Goal: Task Accomplishment & Management: Use online tool/utility

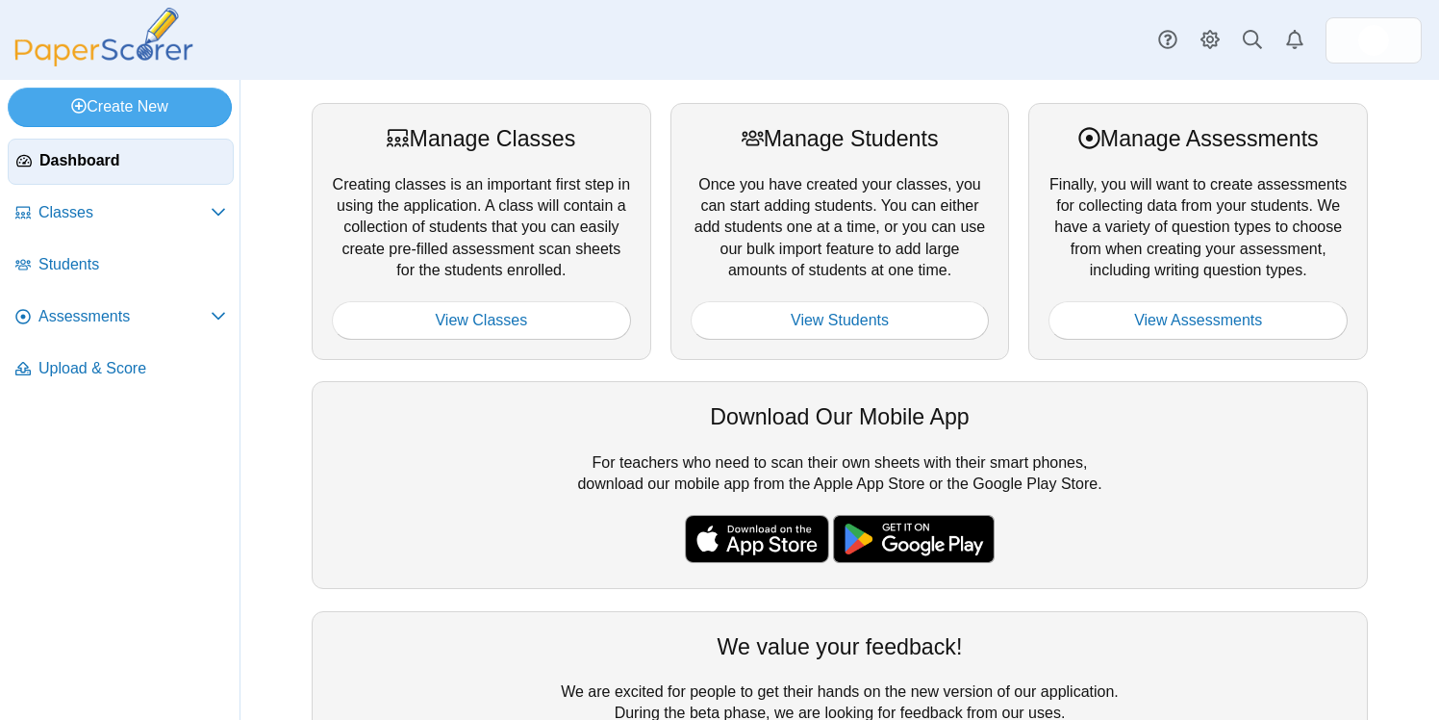
click at [340, 31] on div "Dashboard Classes Archived classes Students" at bounding box center [719, 40] width 1439 height 80
click at [274, 156] on div "Manage Classes Creating classes is an important first step in using the applica…" at bounding box center [840, 400] width 1199 height 640
click at [114, 203] on span "Classes" at bounding box center [124, 212] width 172 height 21
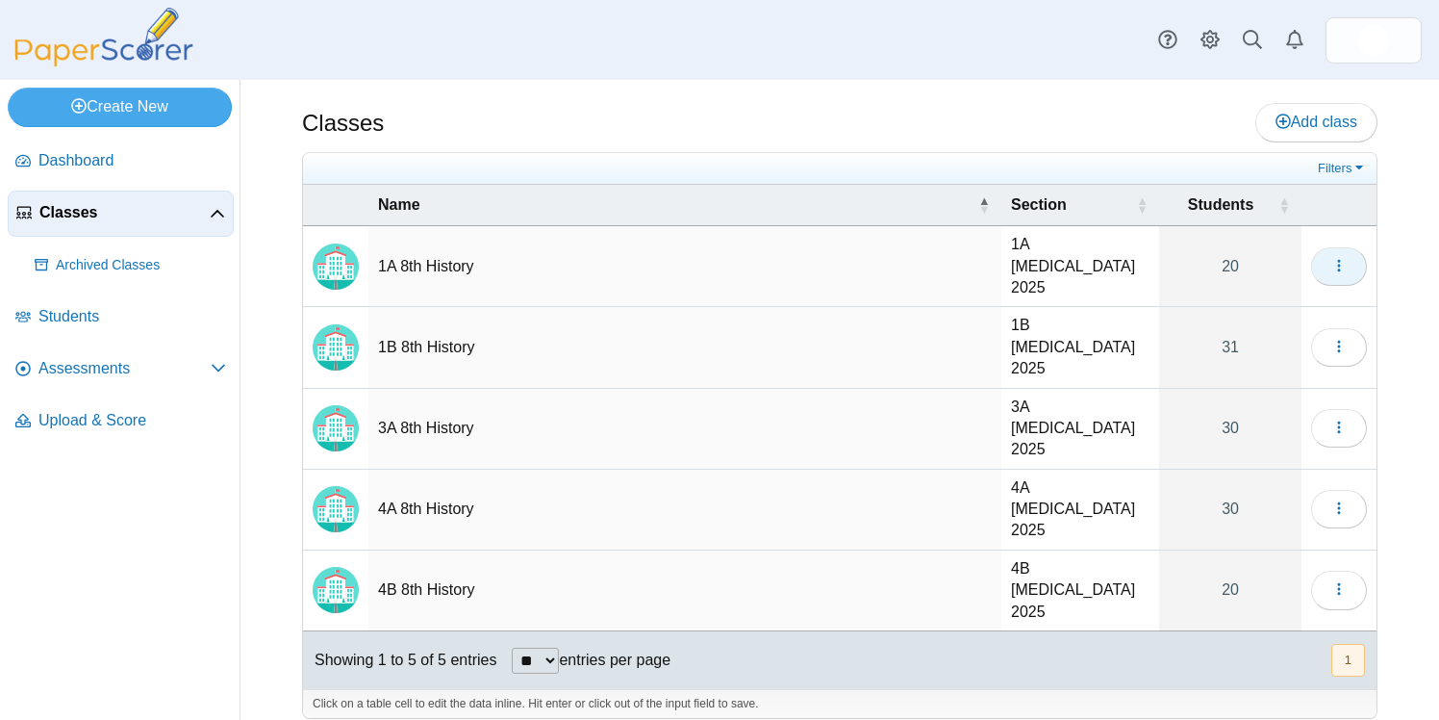
click at [1341, 258] on icon "button" at bounding box center [1338, 265] width 15 height 15
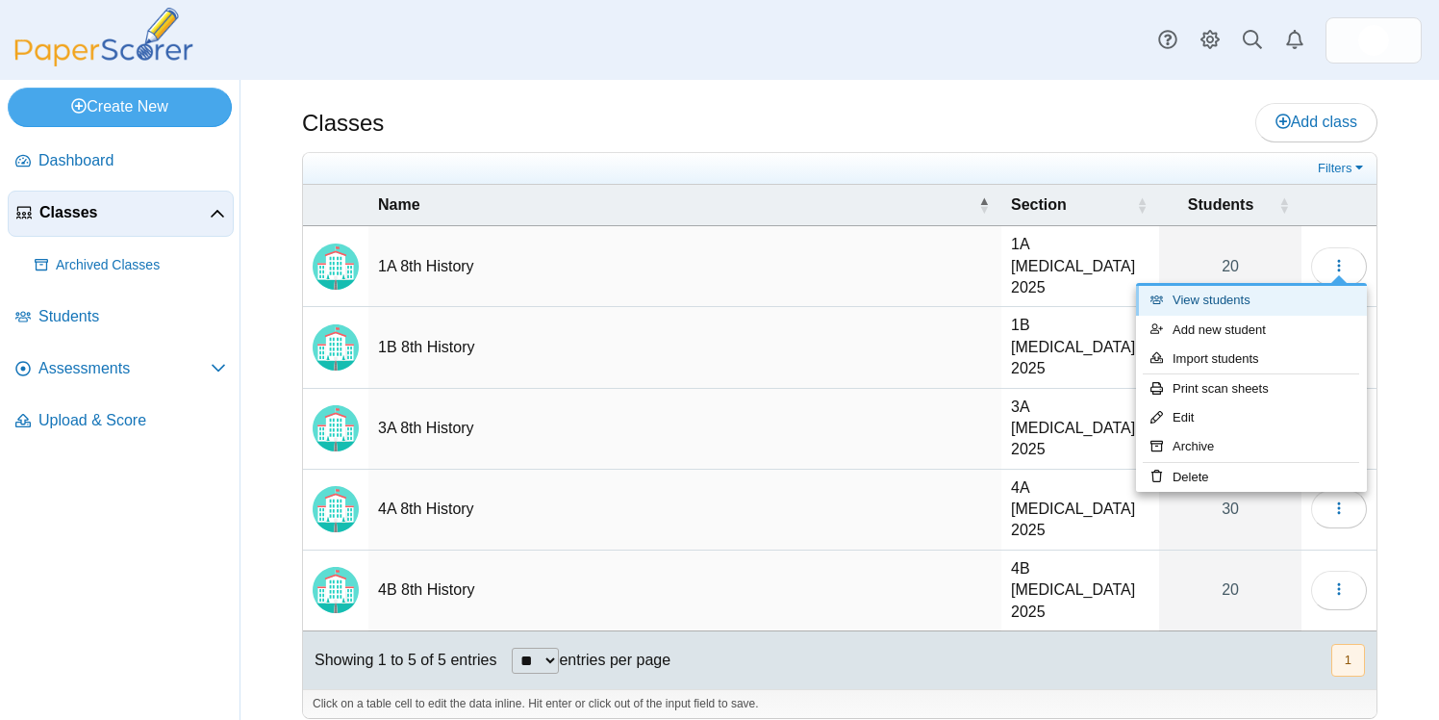
click at [1255, 296] on link "View students" at bounding box center [1251, 300] width 231 height 29
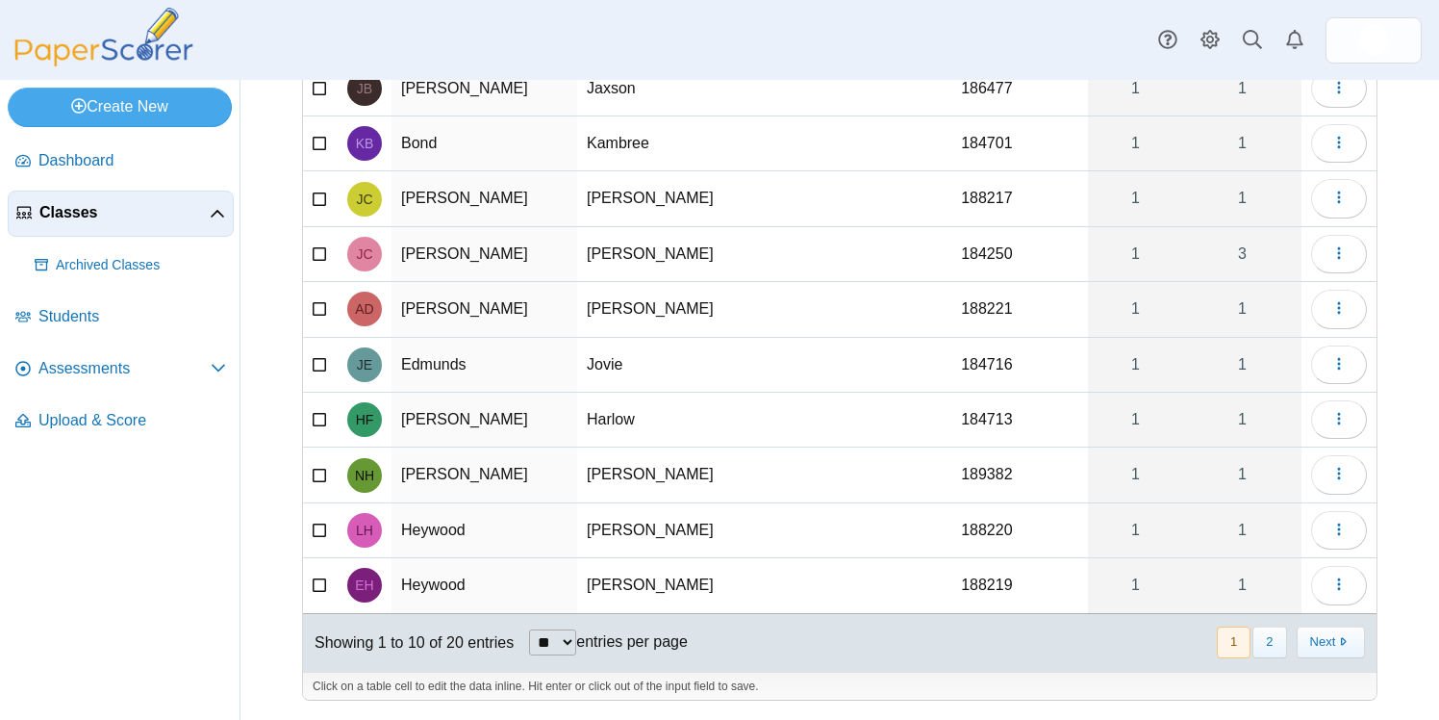
scroll to position [187, 0]
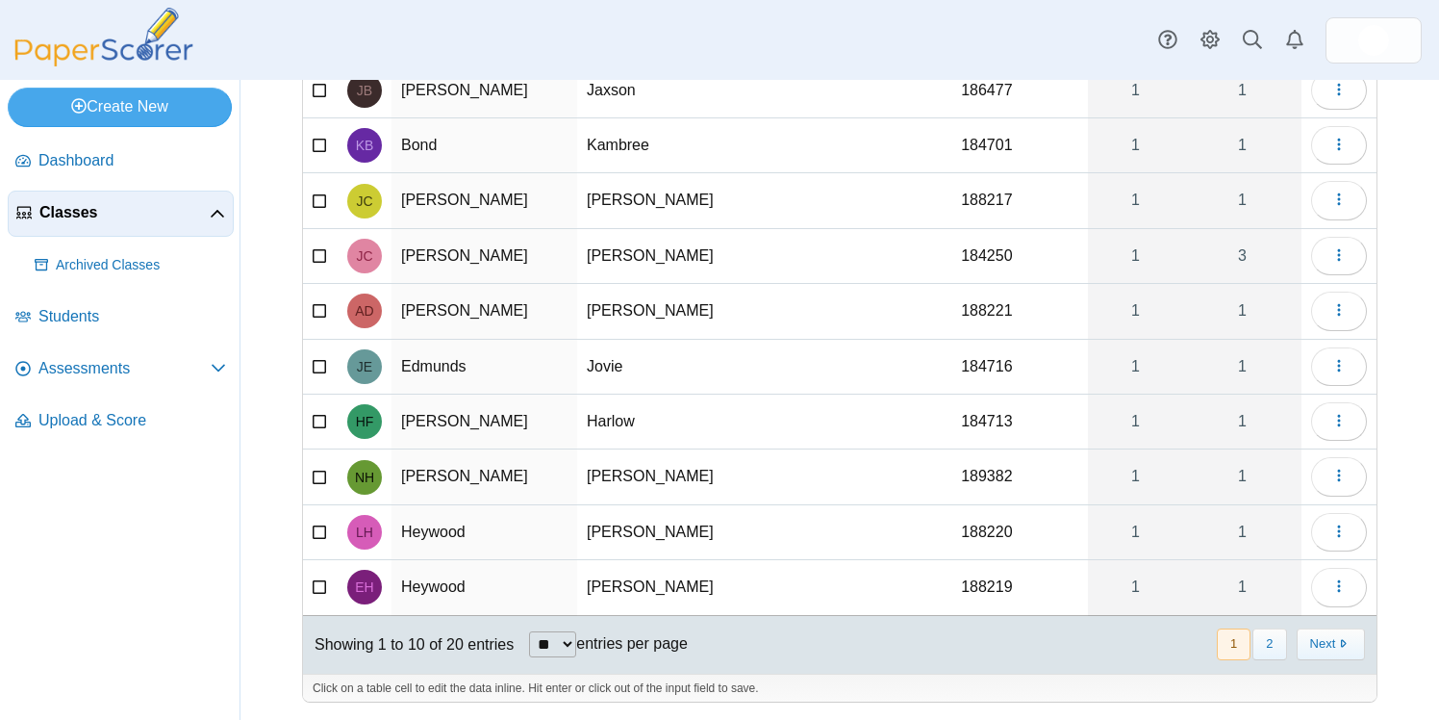
click at [568, 653] on select "** ** ** ***" at bounding box center [552, 644] width 47 height 26
select select "***"
click at [531, 631] on select "** ** ** ***" at bounding box center [552, 644] width 47 height 26
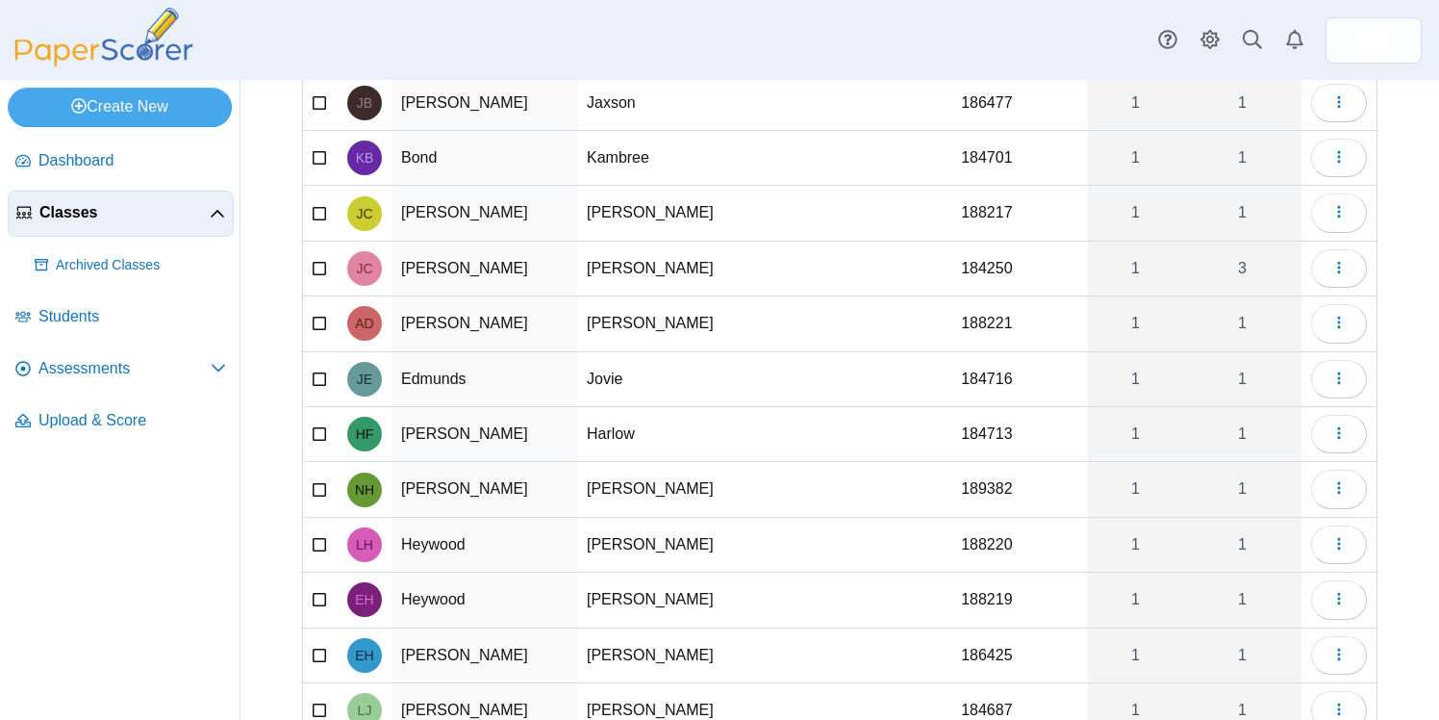
scroll to position [163, 0]
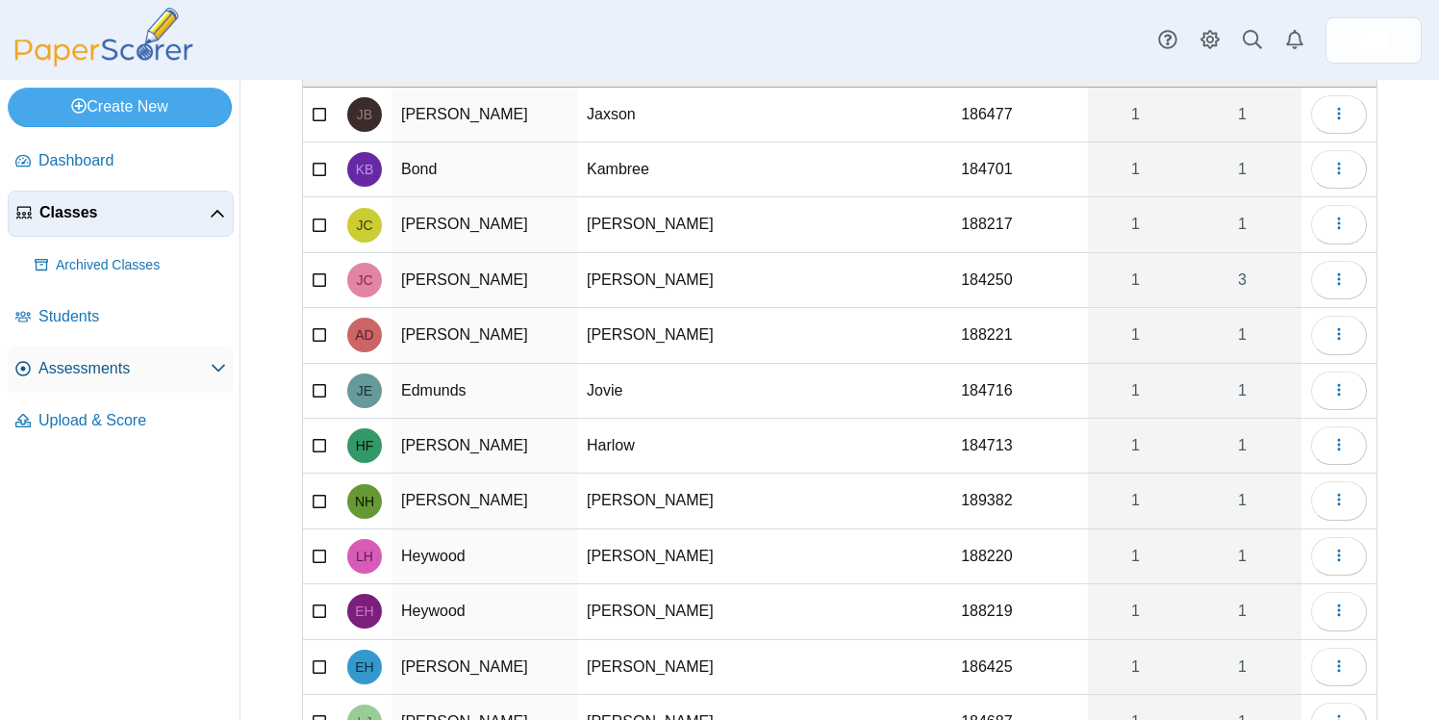
click at [76, 358] on span "Assessments" at bounding box center [124, 368] width 172 height 21
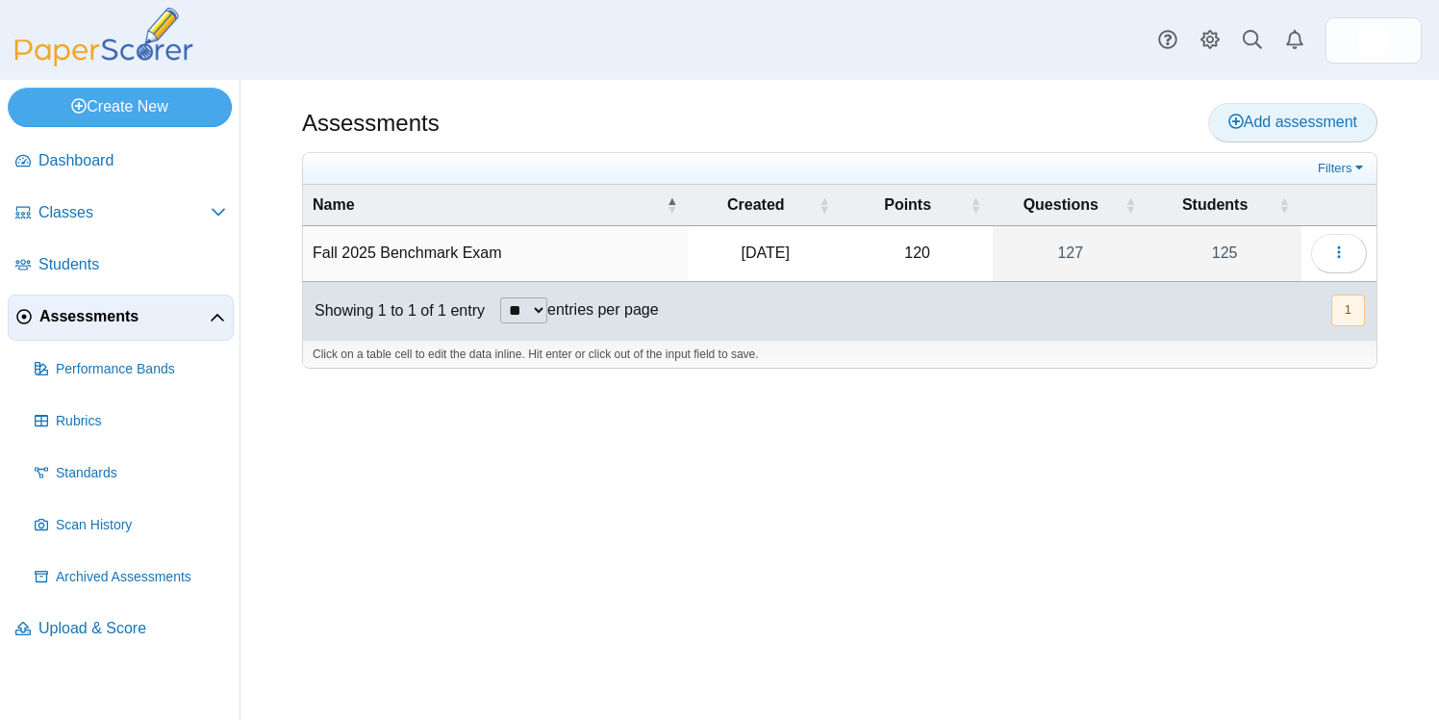
click at [1333, 114] on span "Add assessment" at bounding box center [1293, 122] width 129 height 16
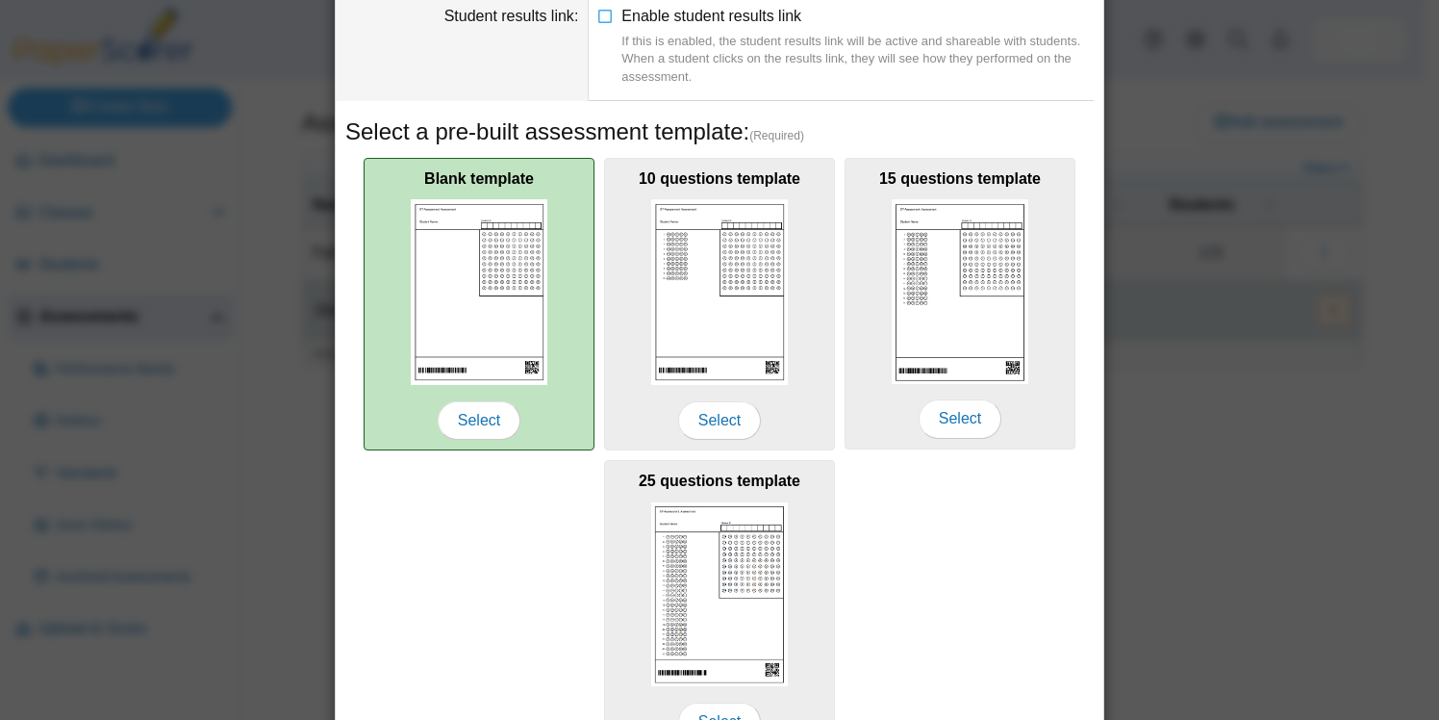
scroll to position [212, 0]
type input "**********"
click at [482, 418] on span "Select" at bounding box center [479, 419] width 83 height 38
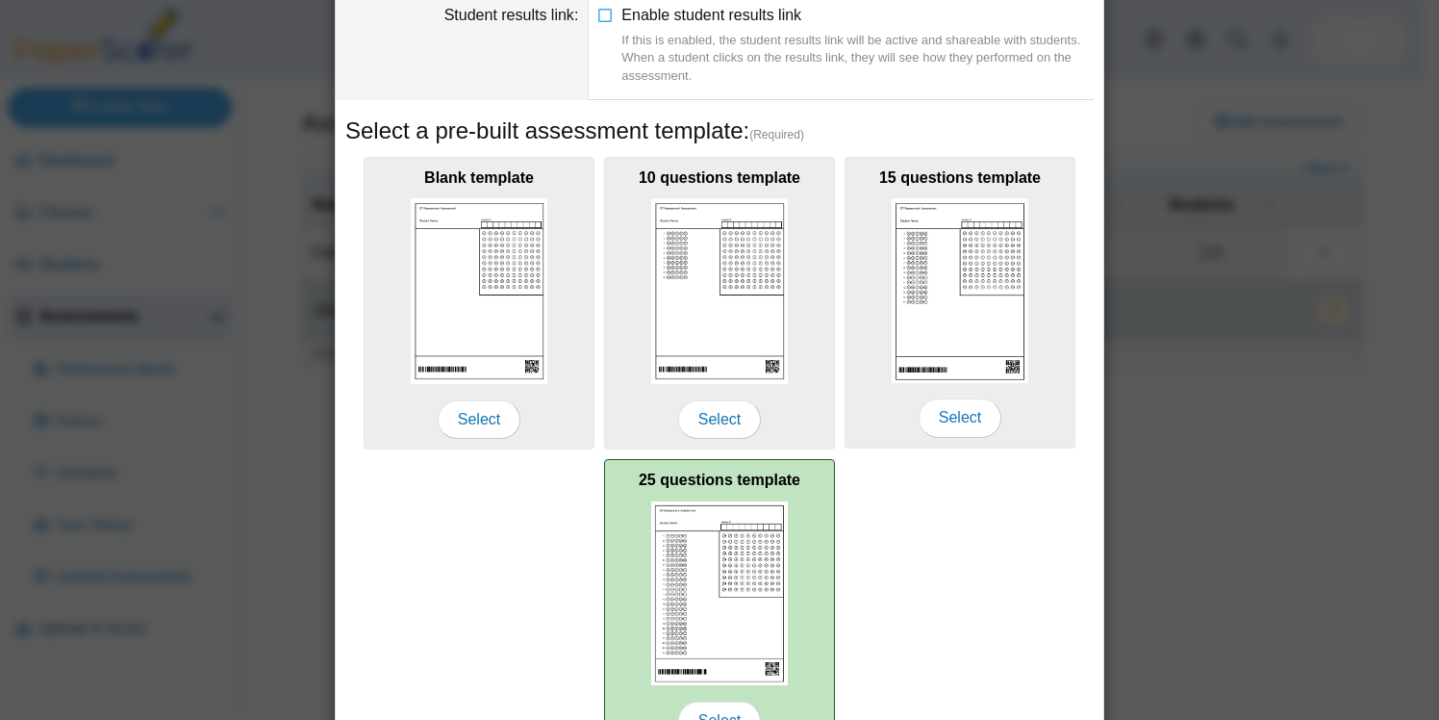
scroll to position [323, 0]
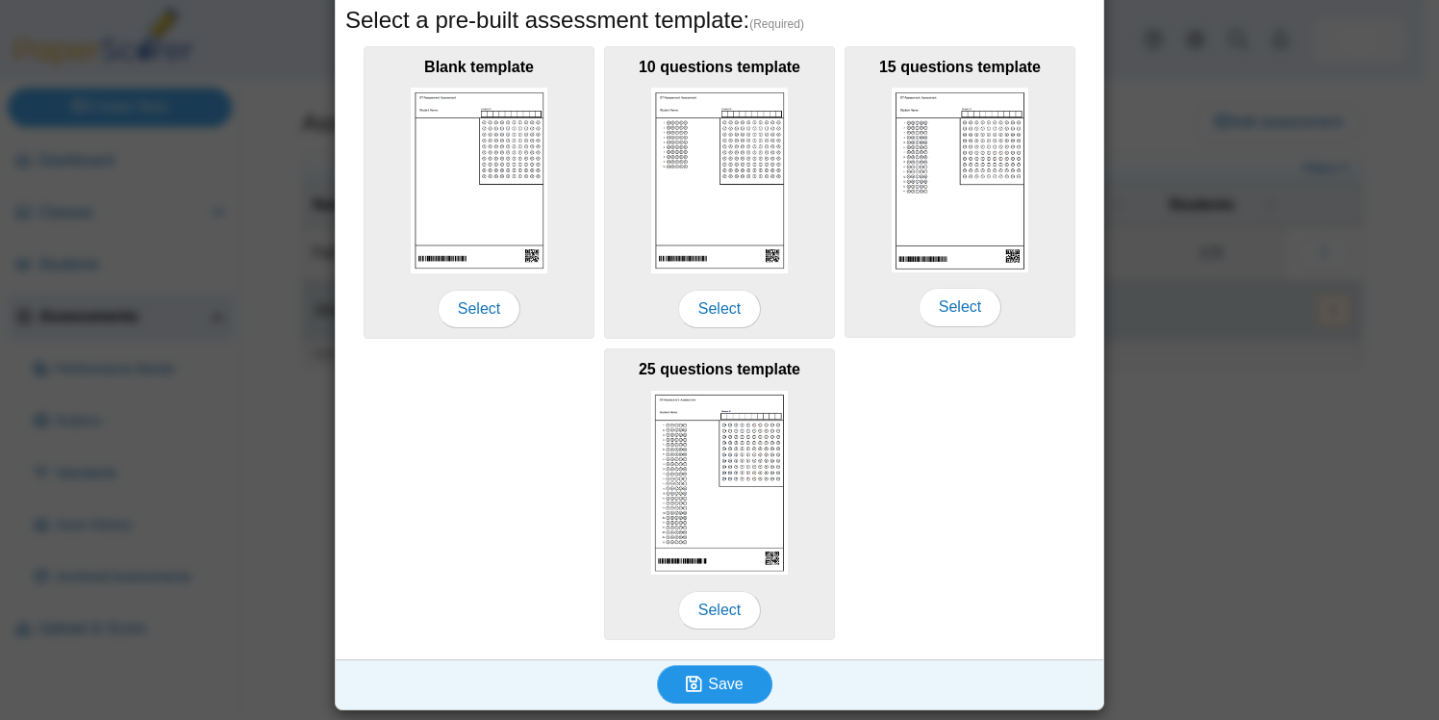
click at [730, 672] on button "Save" at bounding box center [714, 684] width 115 height 38
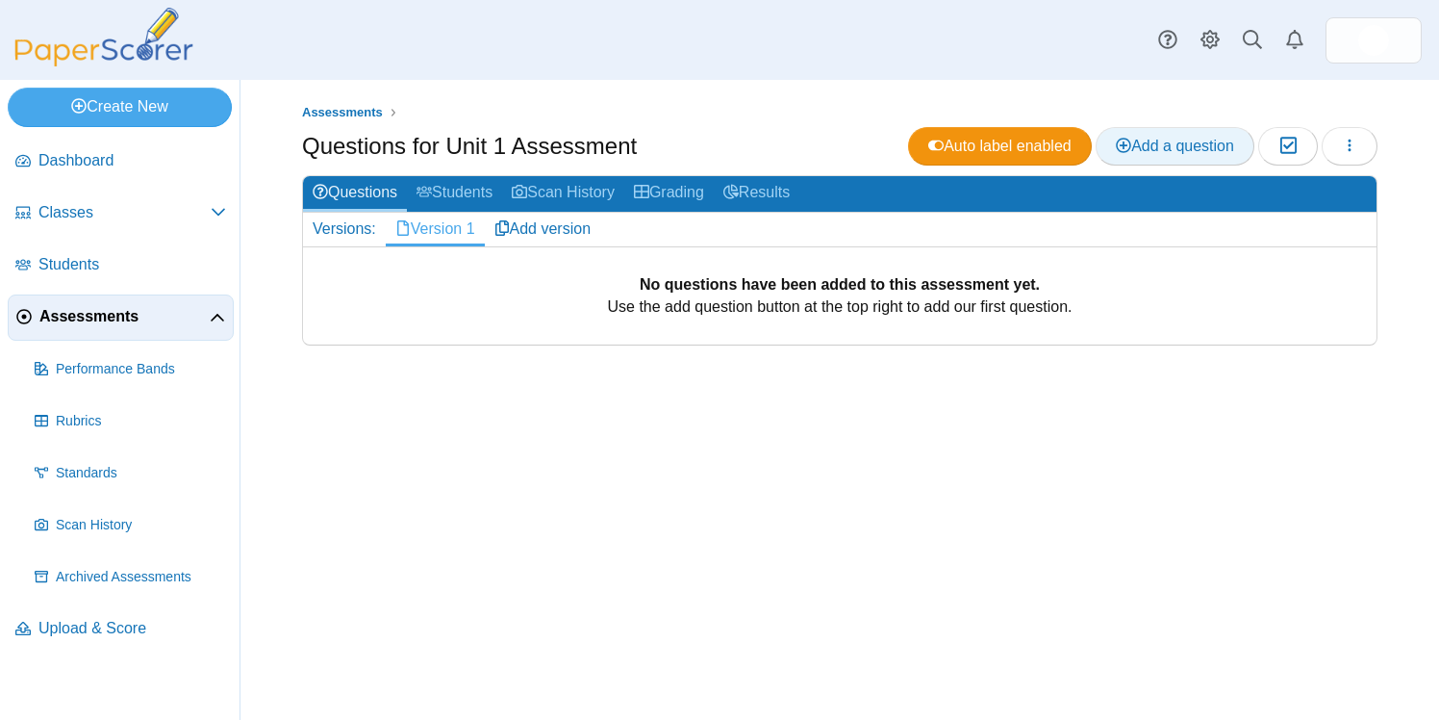
click at [1173, 138] on span "Add a question" at bounding box center [1175, 146] width 118 height 16
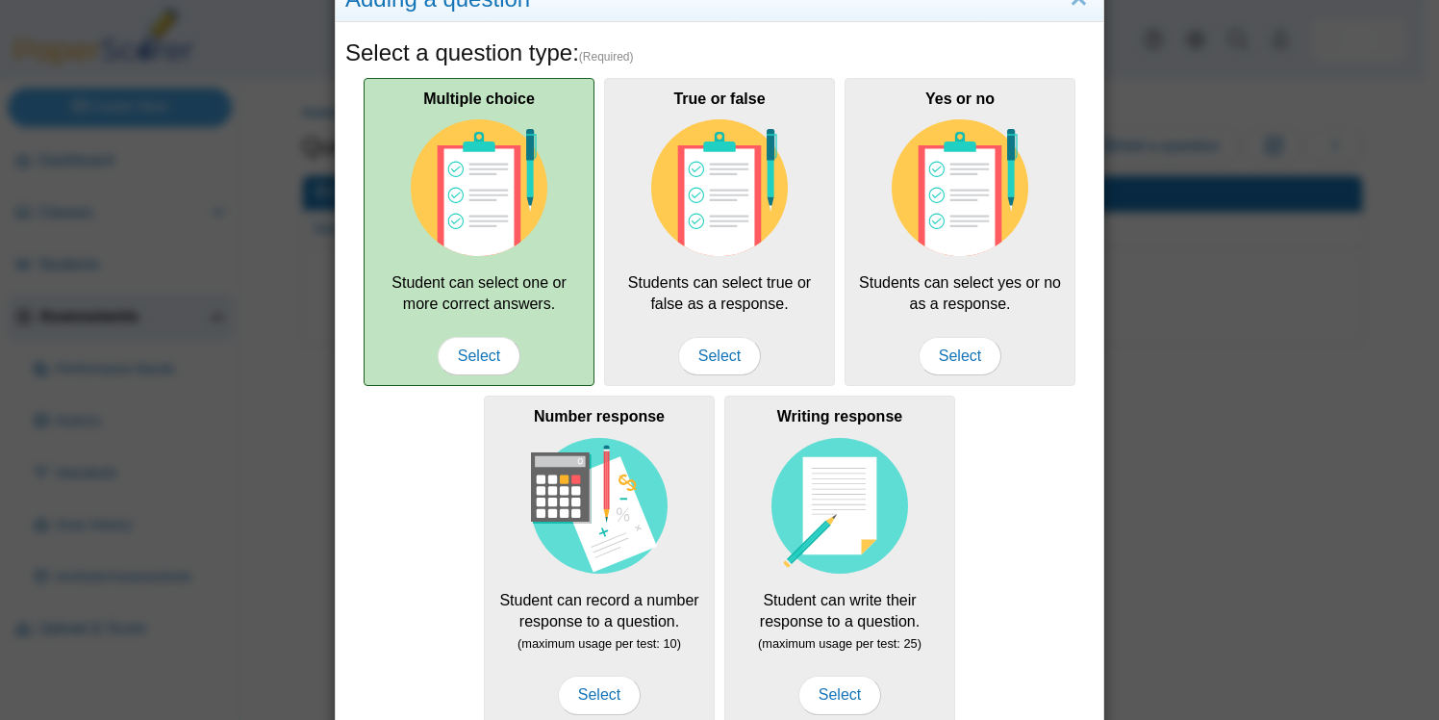
scroll to position [55, 0]
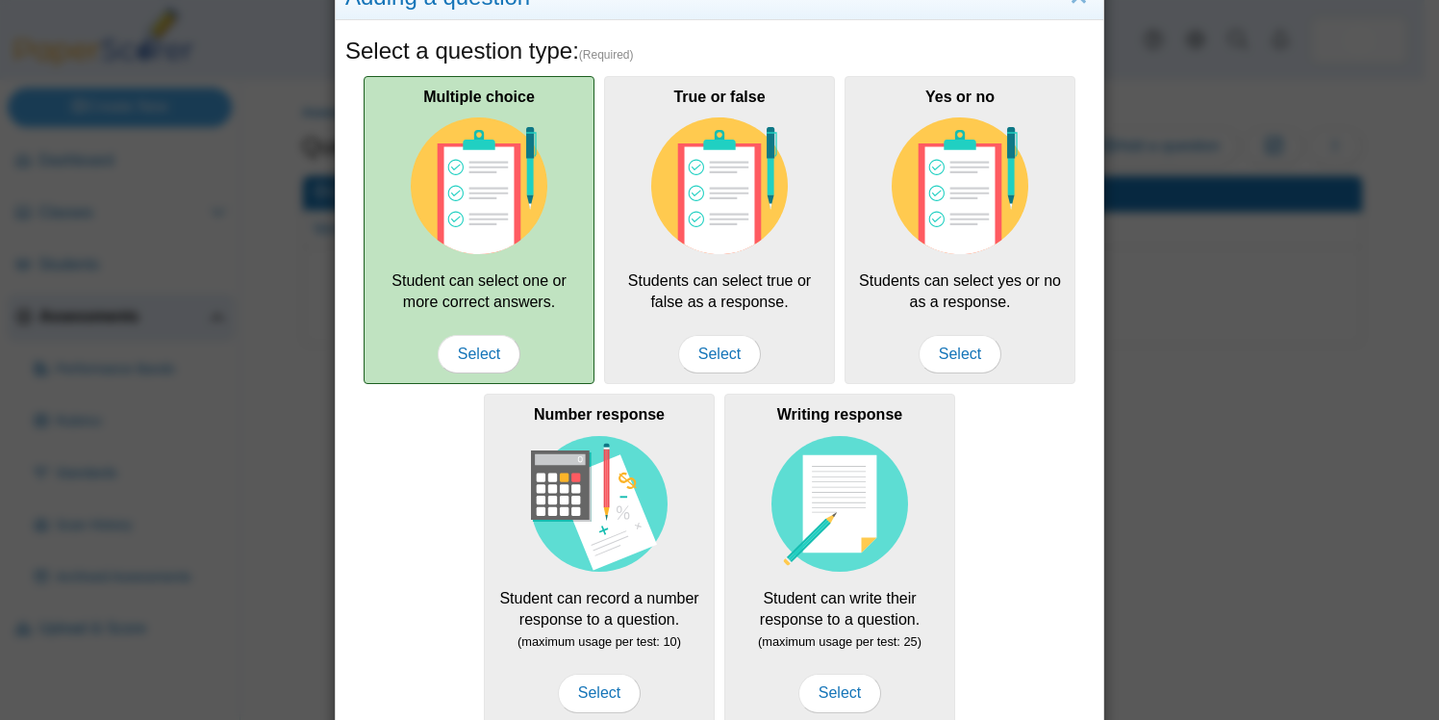
click at [477, 263] on div "Multiple choice Student can select one or more correct answers. Select" at bounding box center [479, 230] width 231 height 308
click at [475, 359] on span "Select" at bounding box center [479, 354] width 83 height 38
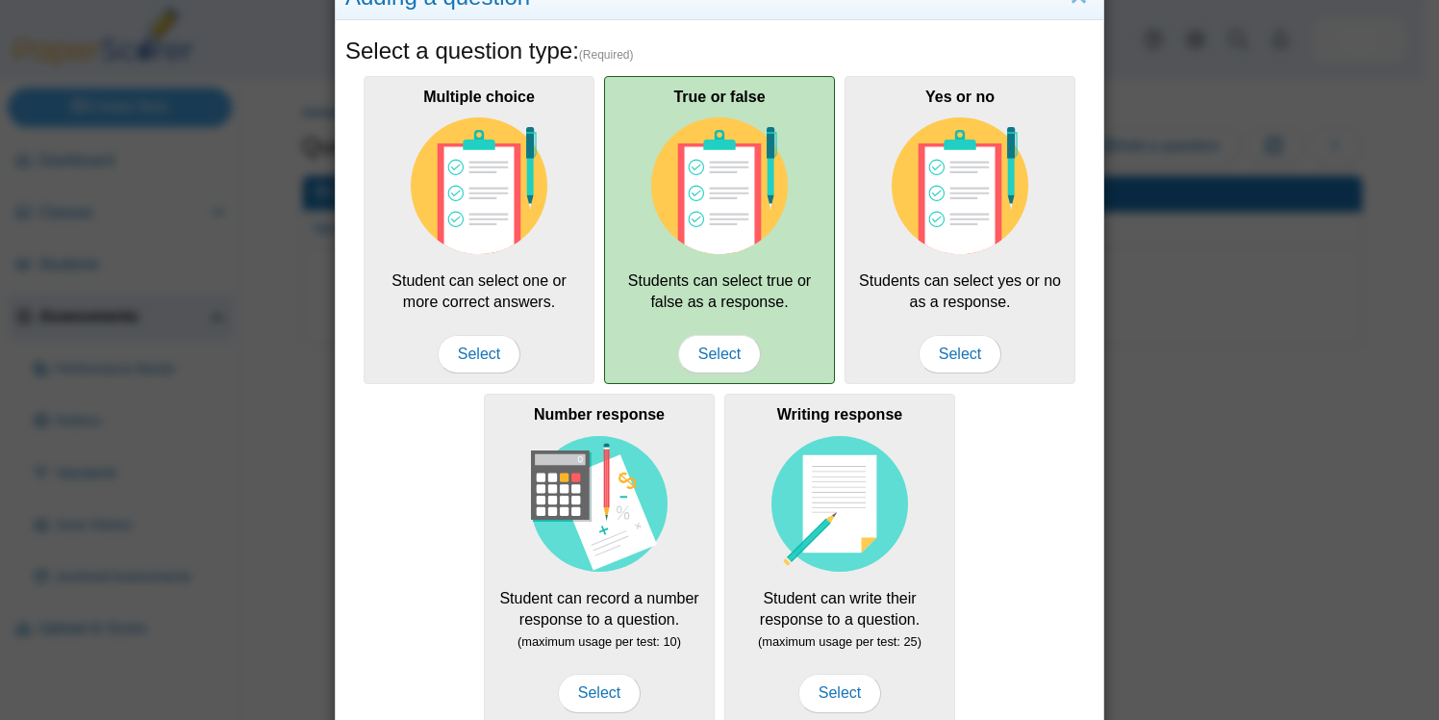
scroll to position [248, 0]
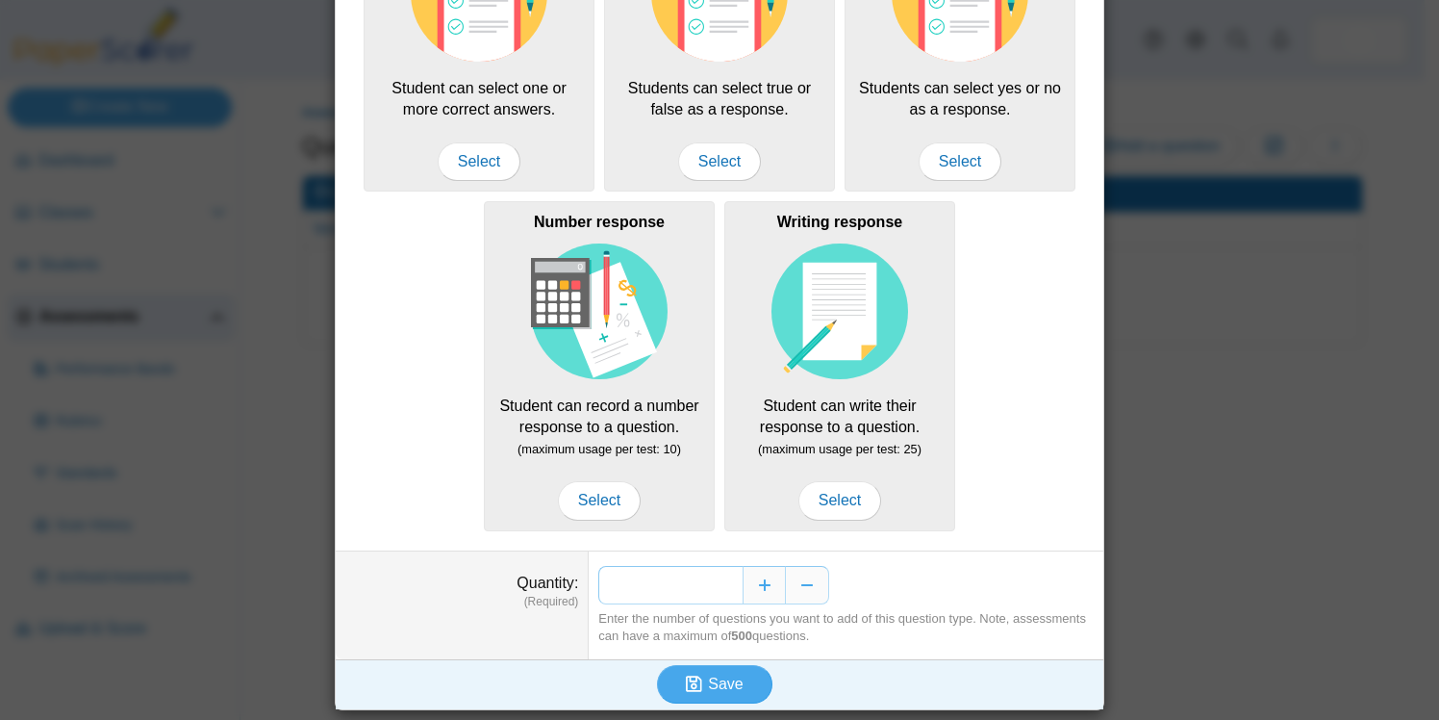
click at [701, 585] on input "*" at bounding box center [670, 585] width 144 height 38
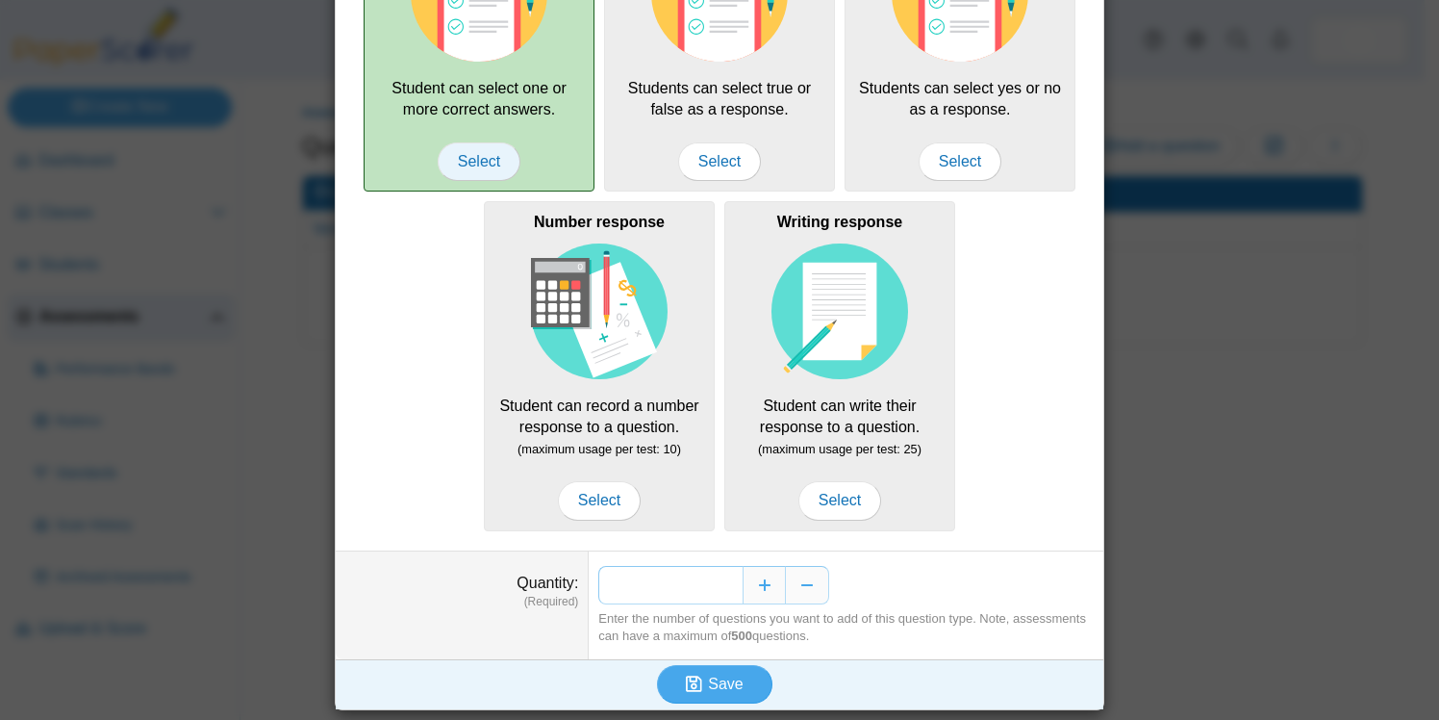
type input "**"
click at [484, 158] on span "Select" at bounding box center [479, 161] width 83 height 38
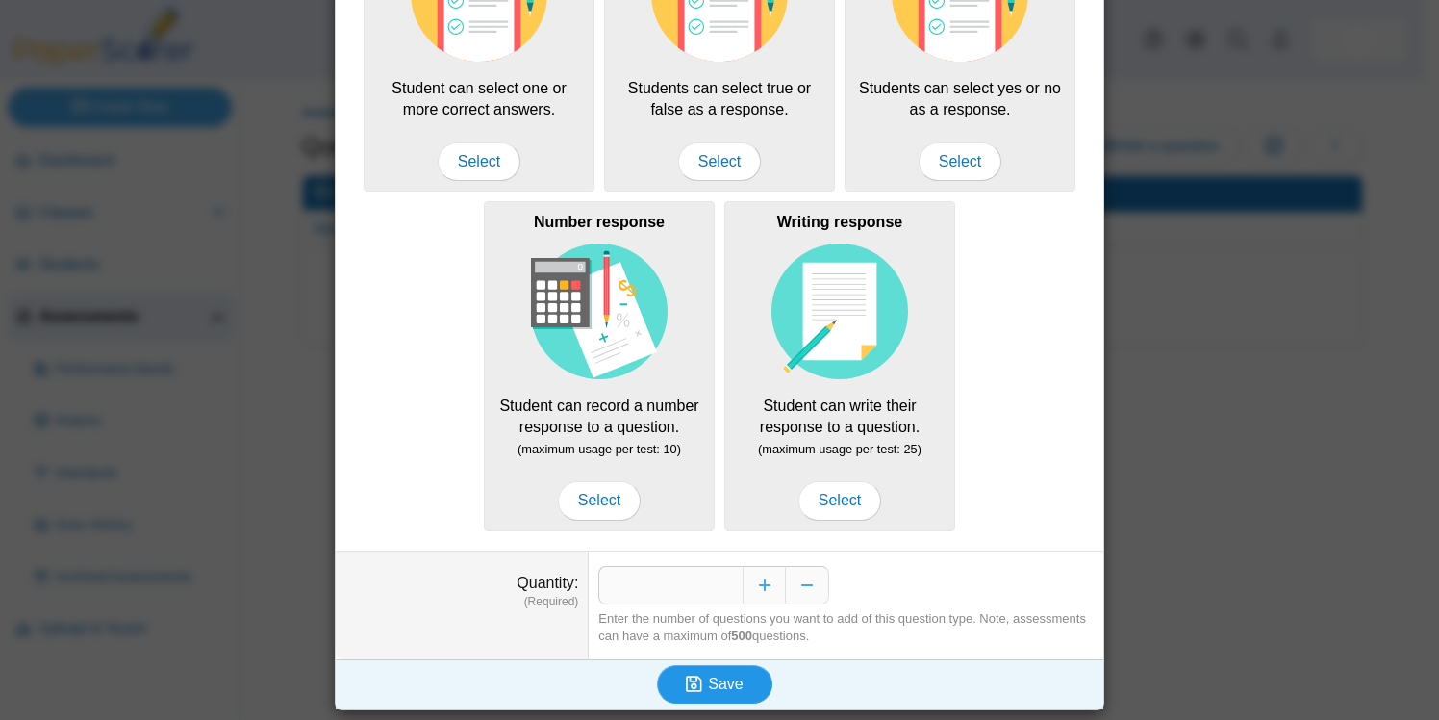
click at [693, 676] on icon "submit" at bounding box center [694, 683] width 16 height 18
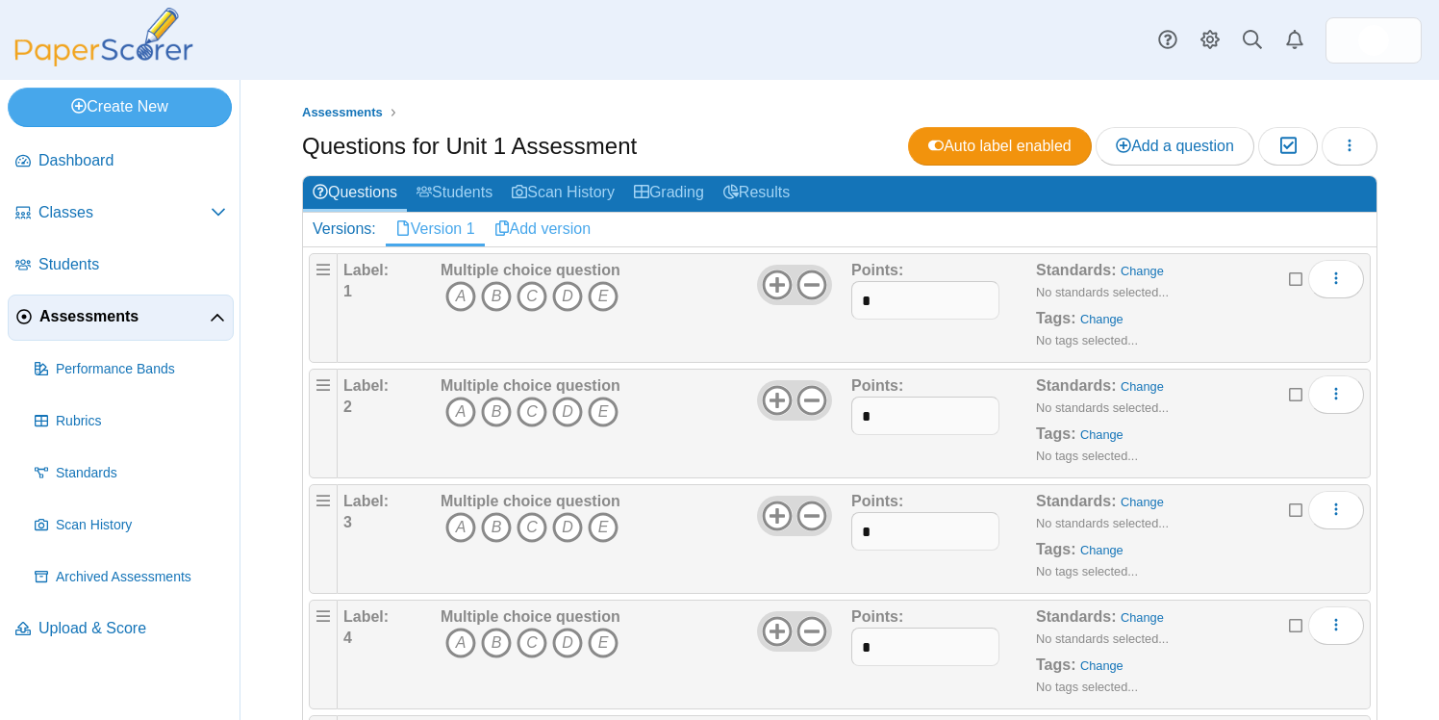
click at [551, 229] on link "Add version" at bounding box center [543, 229] width 116 height 33
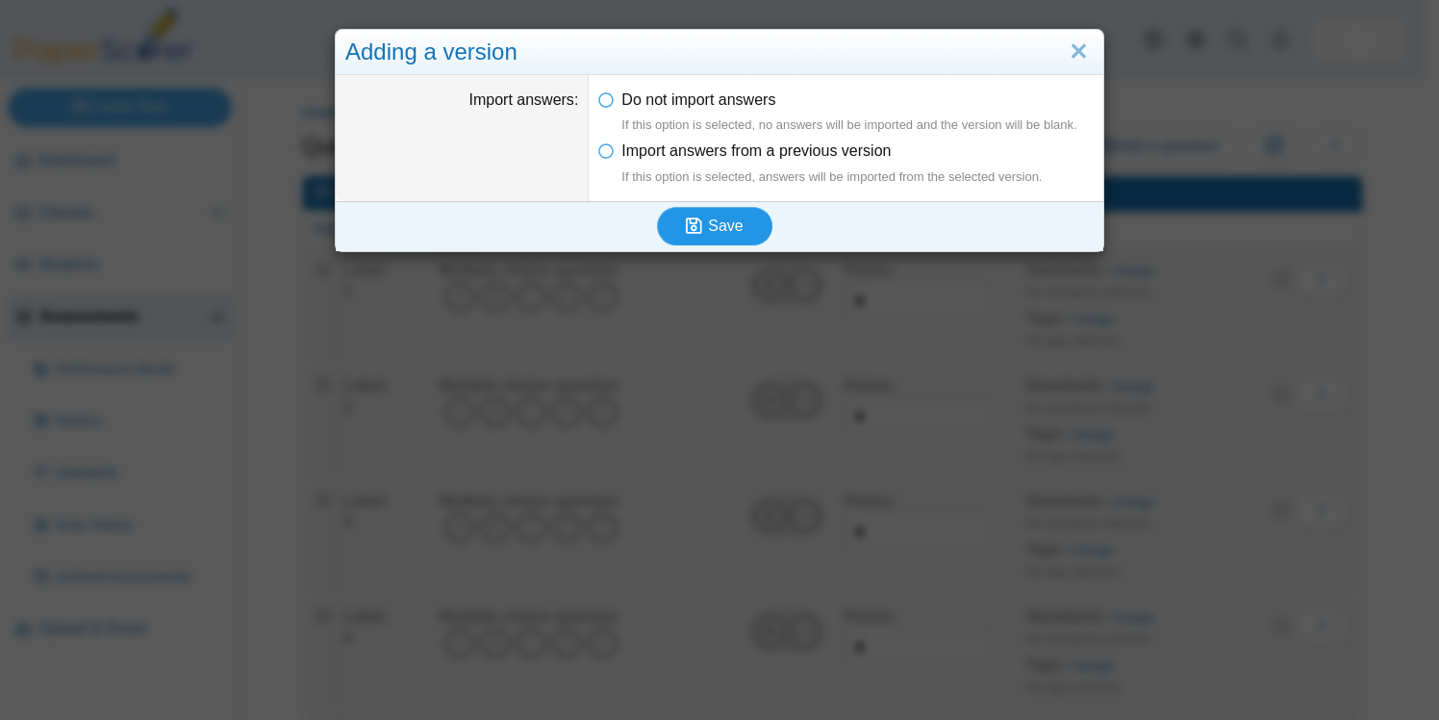
click at [708, 225] on span "Save" at bounding box center [725, 225] width 35 height 16
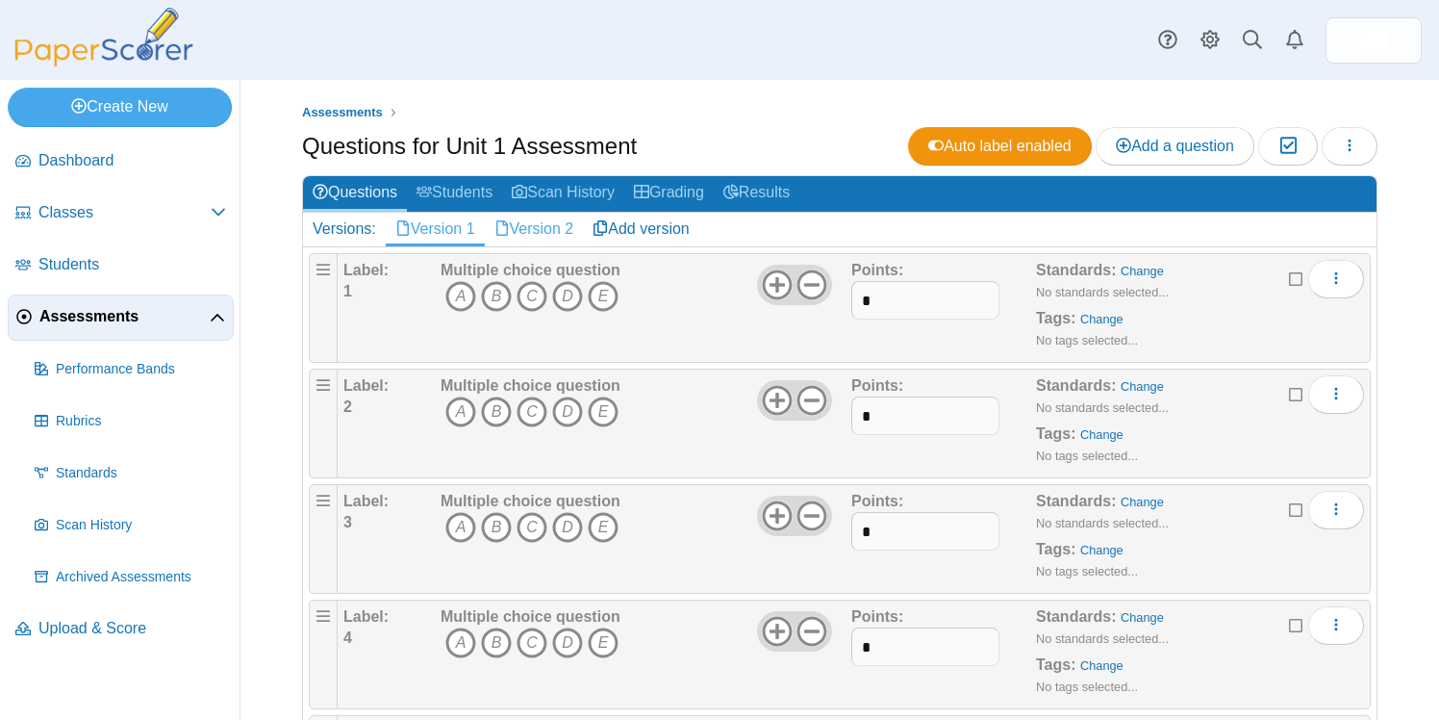
click at [543, 226] on link "Version 2" at bounding box center [534, 229] width 99 height 33
click at [456, 227] on link "Version 1" at bounding box center [435, 229] width 99 height 33
click at [754, 104] on ul "Assessments" at bounding box center [840, 112] width 1076 height 19
click at [559, 223] on link "Version 2" at bounding box center [534, 229] width 99 height 33
click at [422, 227] on link "Version 1" at bounding box center [435, 229] width 99 height 33
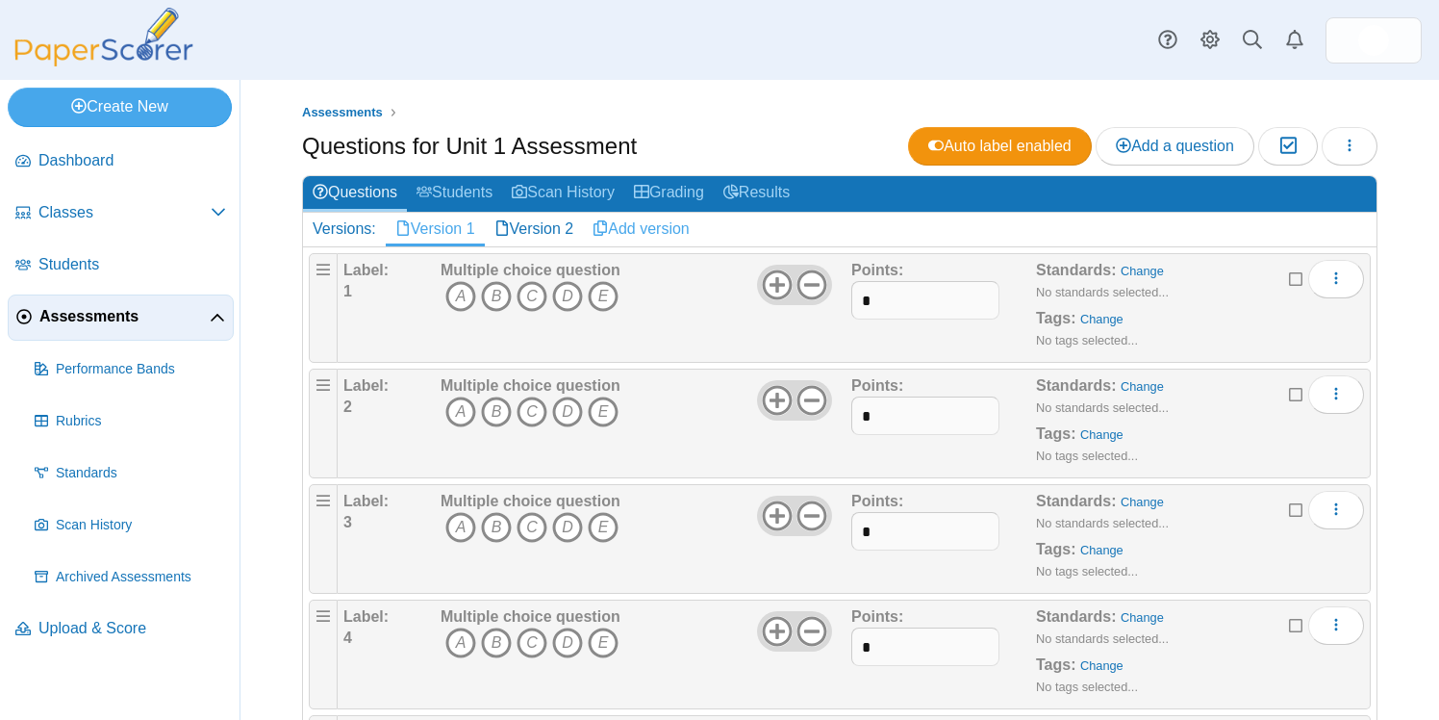
click at [666, 229] on link "Add version" at bounding box center [641, 229] width 116 height 33
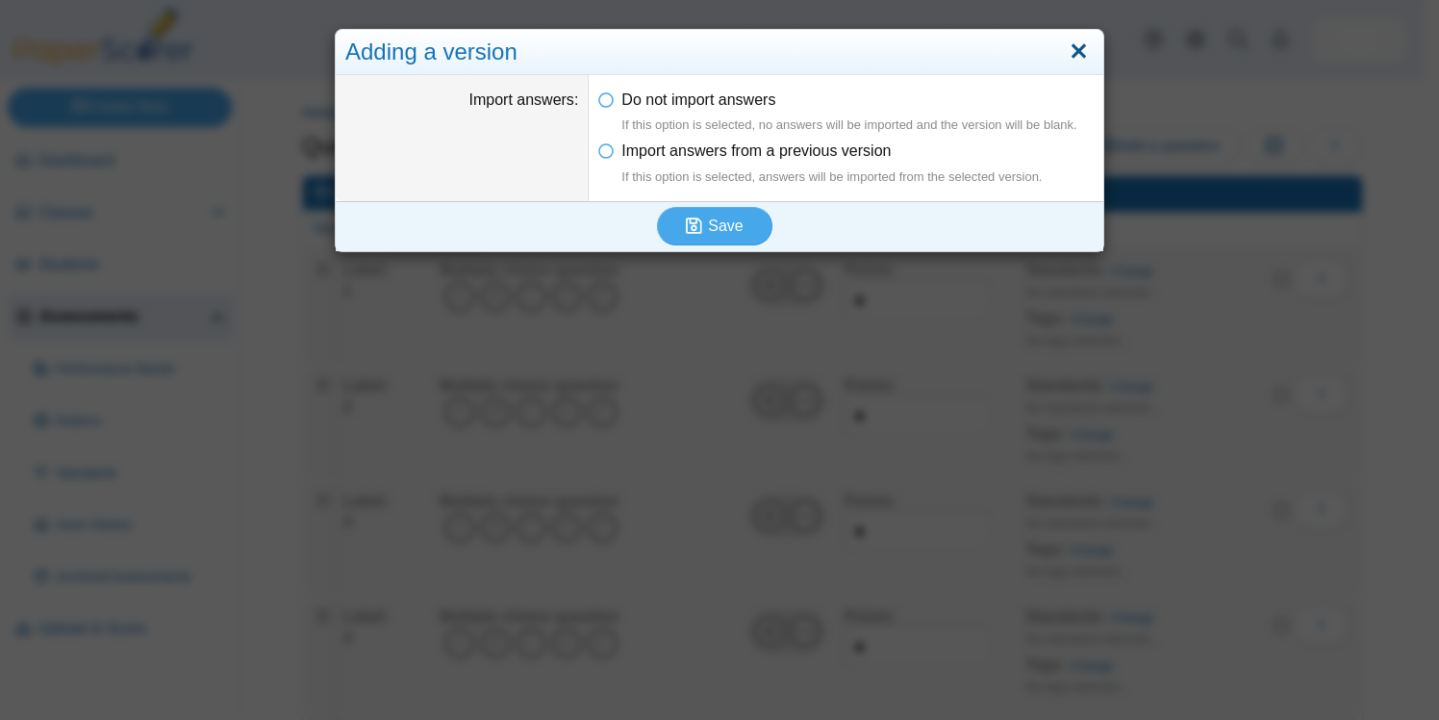
click at [1076, 54] on link "Close" at bounding box center [1079, 52] width 30 height 33
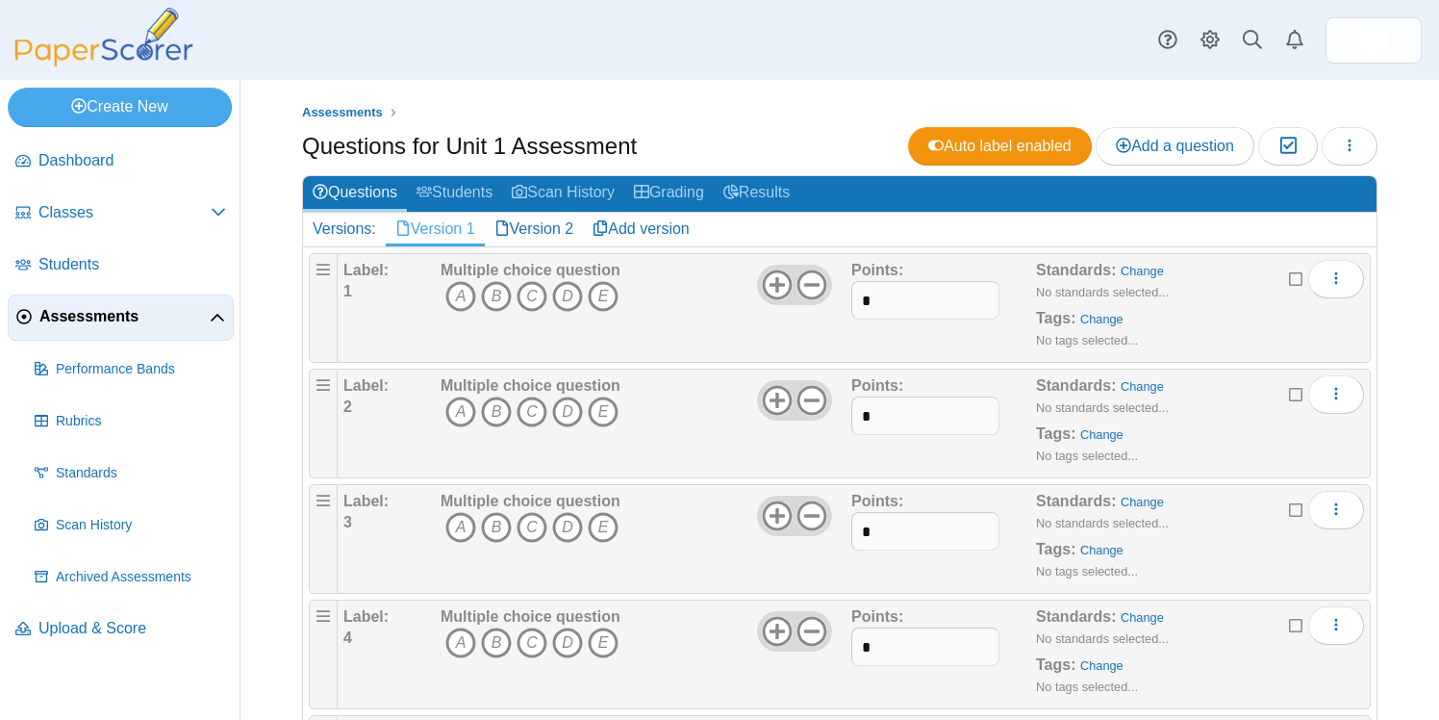
click at [745, 234] on h2 "Versions: Version 1 Version 2 Add version" at bounding box center [840, 230] width 1074 height 34
click at [445, 229] on link "Version 1" at bounding box center [435, 229] width 99 height 33
click at [805, 233] on h2 "Versions: Version 1 Version 2 Add version" at bounding box center [840, 230] width 1074 height 34
click at [1342, 139] on icon "button" at bounding box center [1349, 145] width 15 height 15
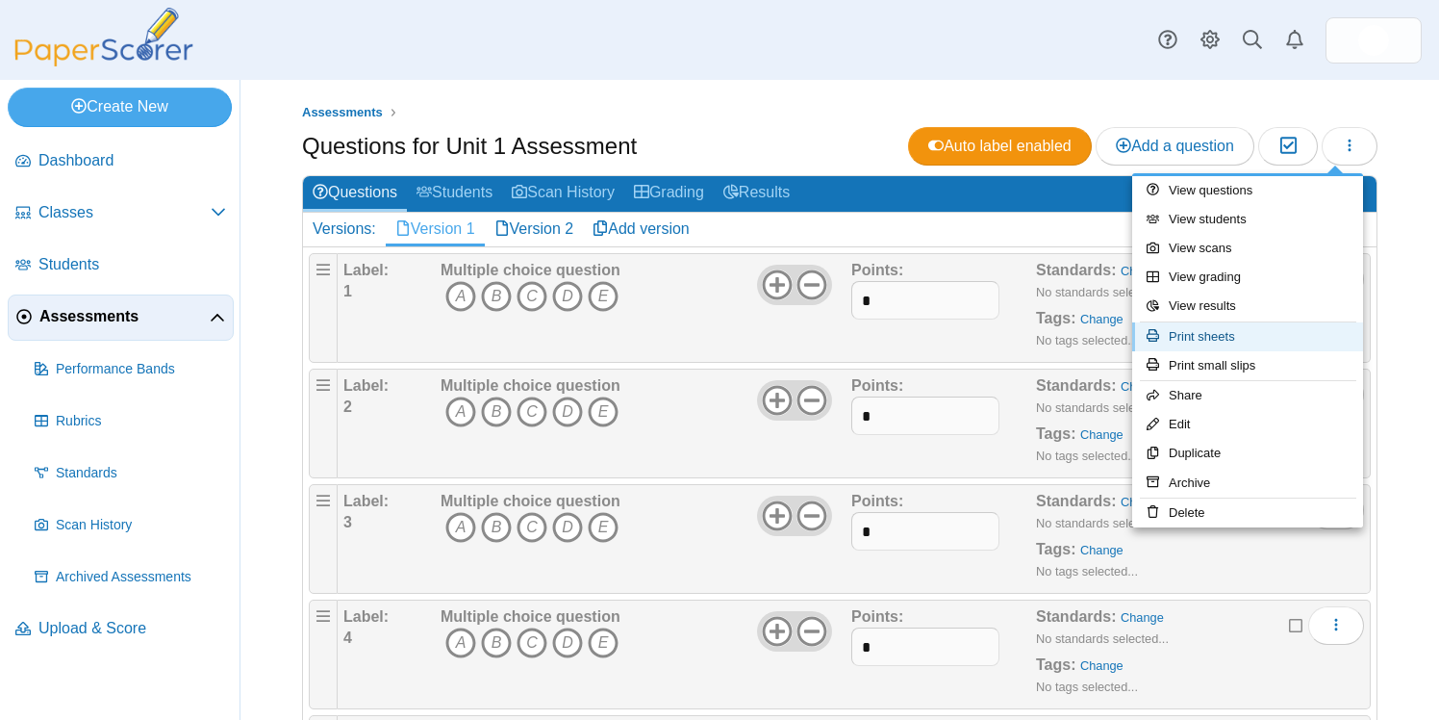
click at [1245, 338] on link "Print sheets" at bounding box center [1247, 336] width 231 height 29
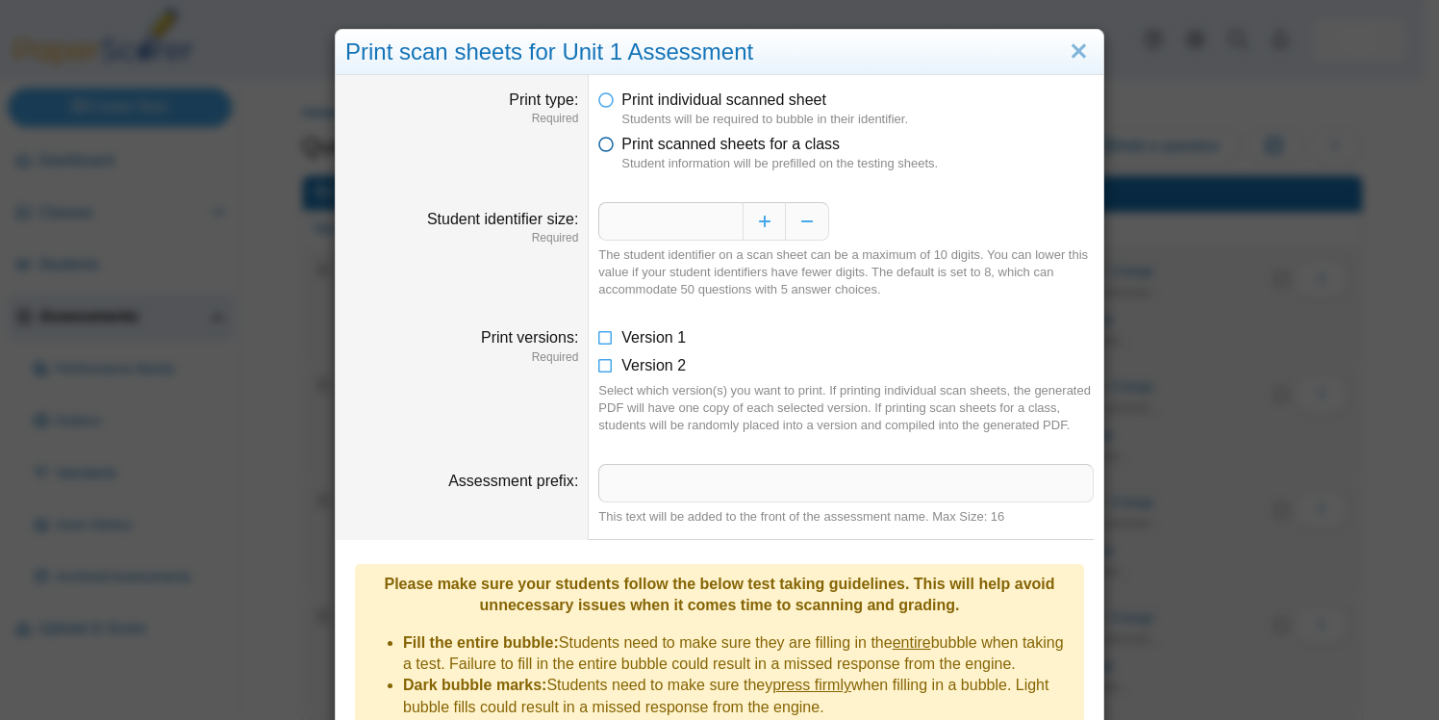
click at [604, 147] on icon at bounding box center [605, 140] width 15 height 13
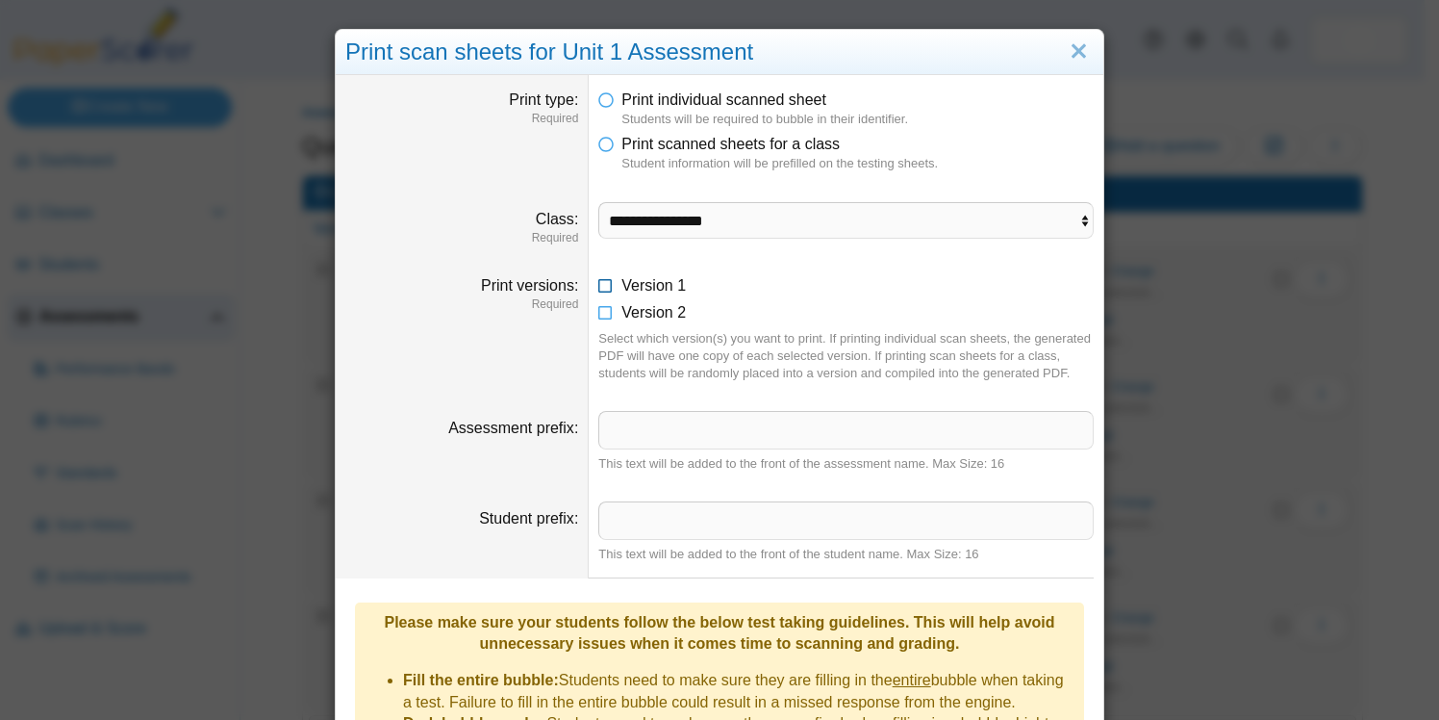
click at [598, 283] on icon at bounding box center [605, 281] width 15 height 13
click at [599, 311] on icon at bounding box center [605, 308] width 15 height 13
click at [770, 196] on dd "**********" at bounding box center [846, 224] width 515 height 73
click at [769, 224] on select "**********" at bounding box center [845, 220] width 495 height 37
click at [598, 202] on select "**********" at bounding box center [845, 220] width 495 height 37
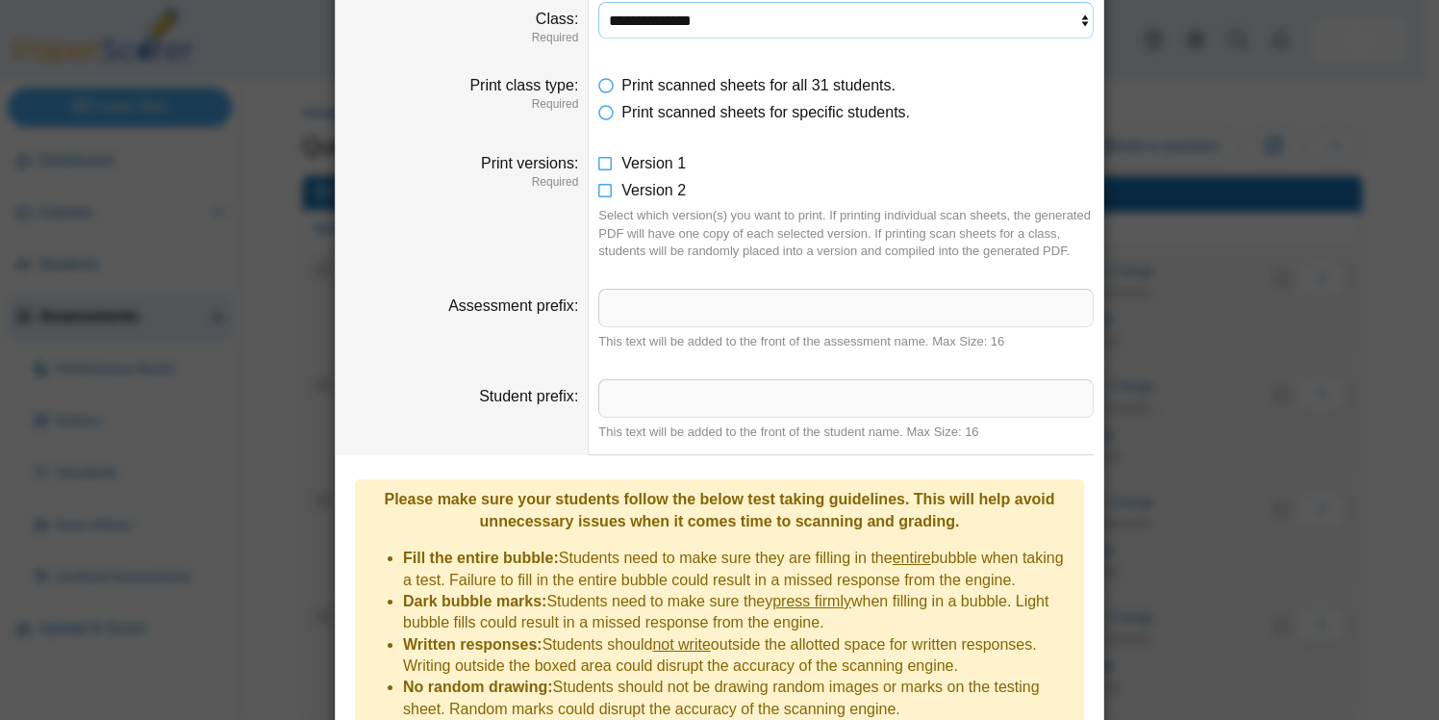
scroll to position [409, 0]
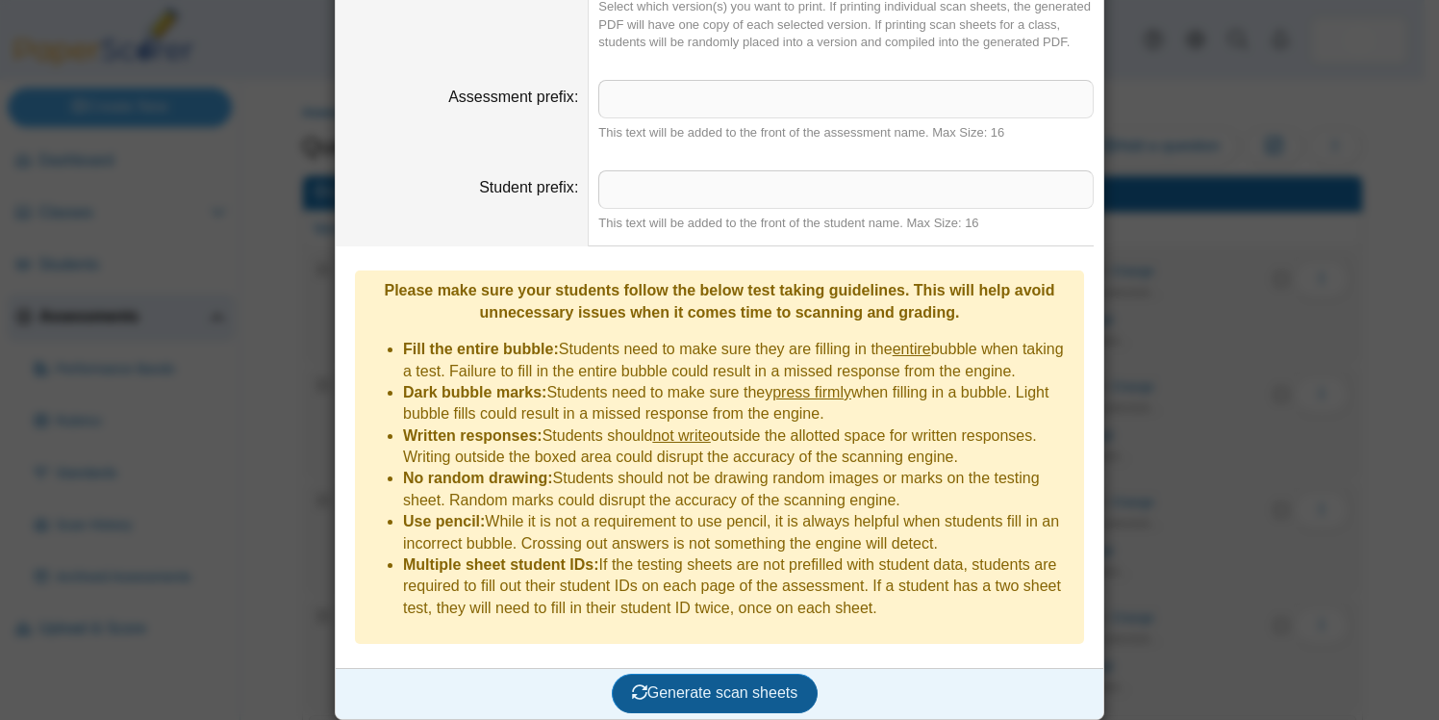
click at [739, 686] on span "Generate scan sheets" at bounding box center [715, 692] width 166 height 16
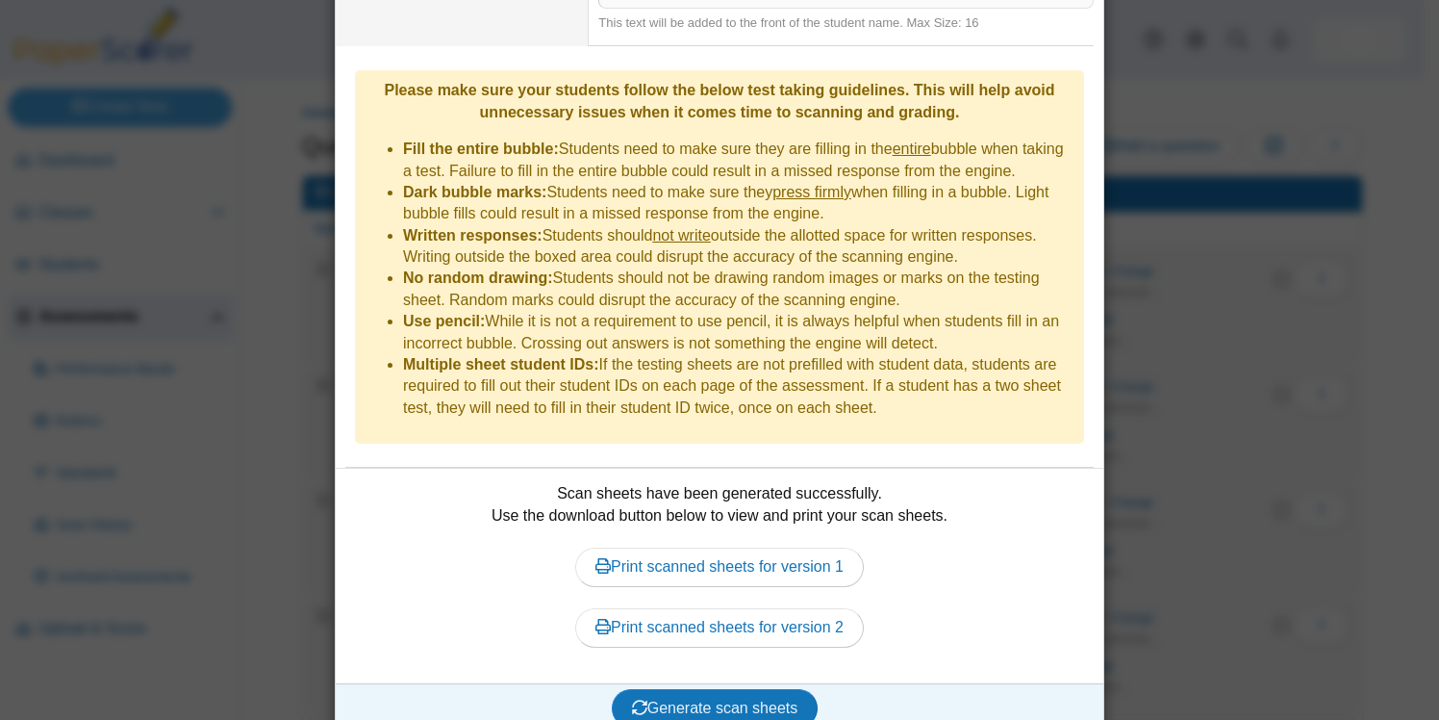
scroll to position [624, 0]
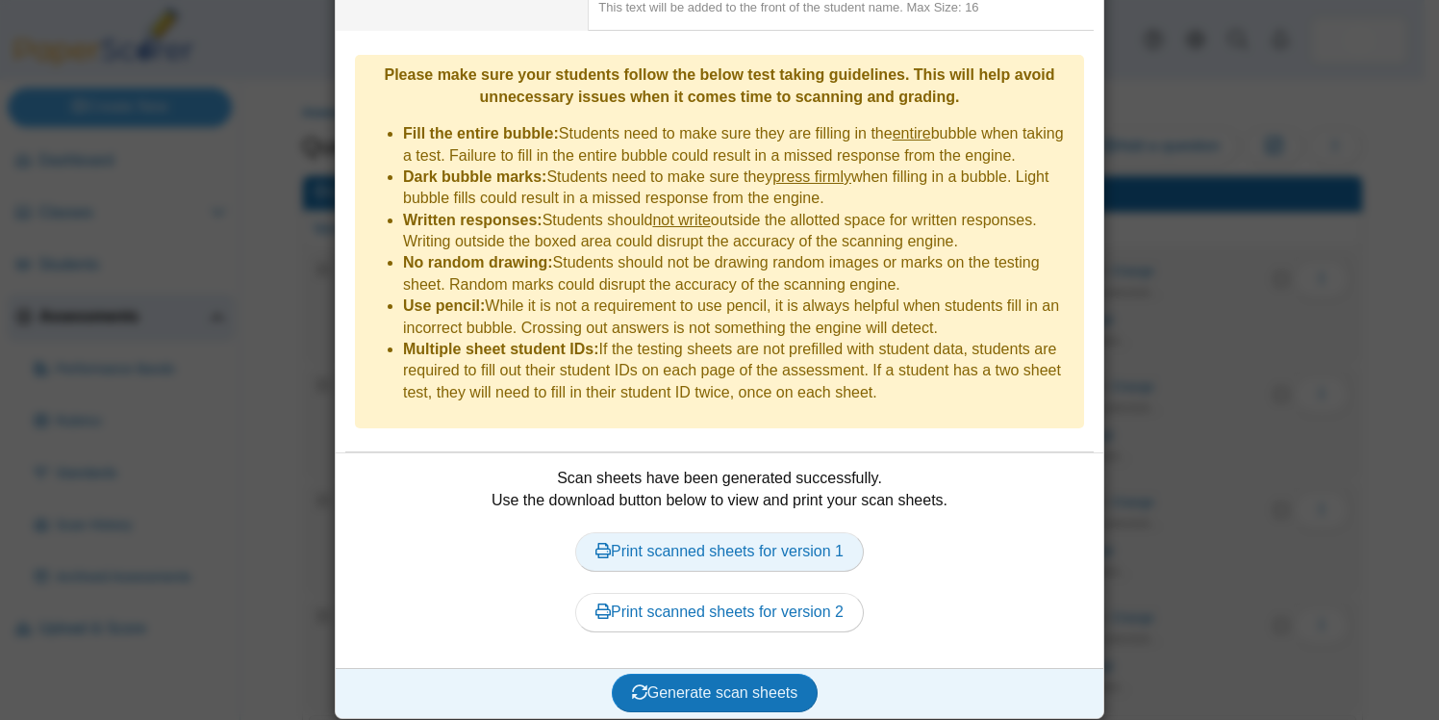
click at [780, 540] on link "Print scanned sheets for version 1" at bounding box center [719, 551] width 289 height 38
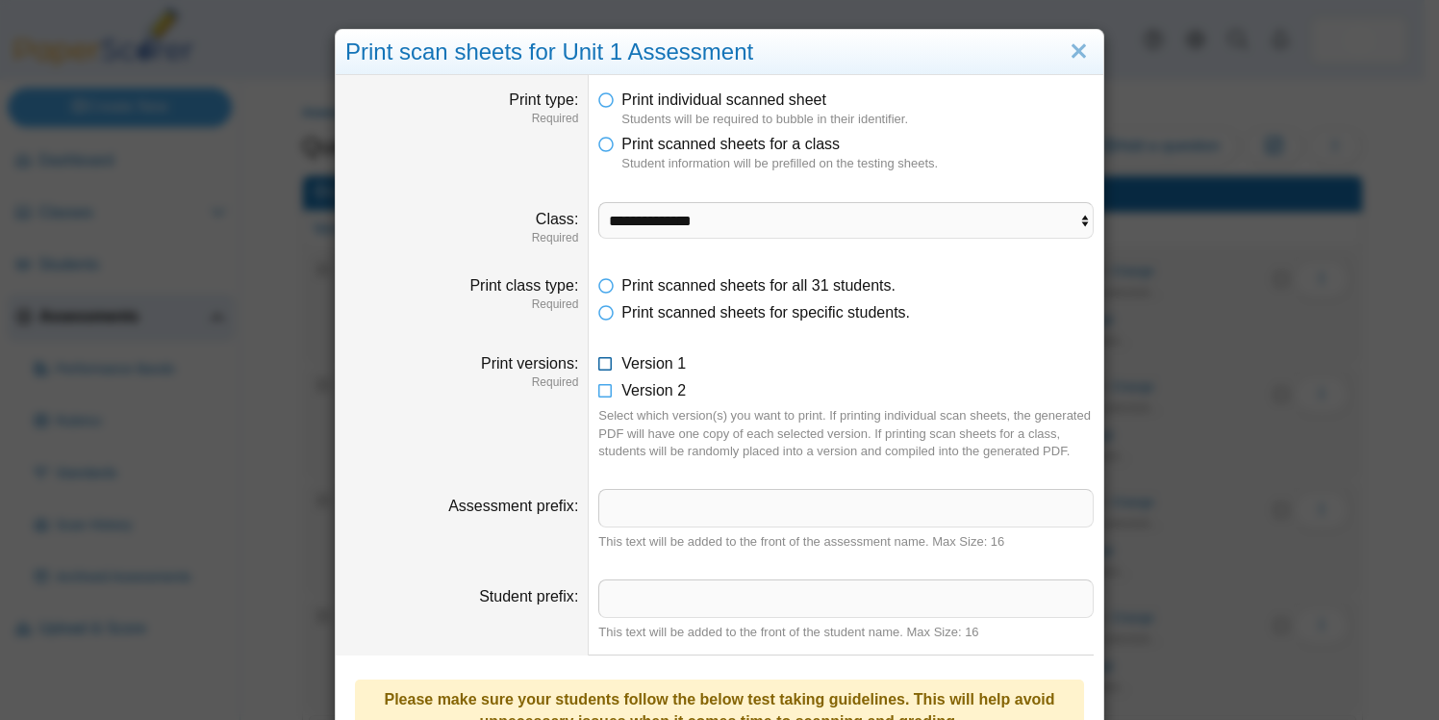
click at [598, 364] on icon at bounding box center [605, 359] width 15 height 13
click at [598, 388] on icon at bounding box center [605, 386] width 15 height 13
click at [758, 388] on li "Version 2" at bounding box center [845, 390] width 495 height 21
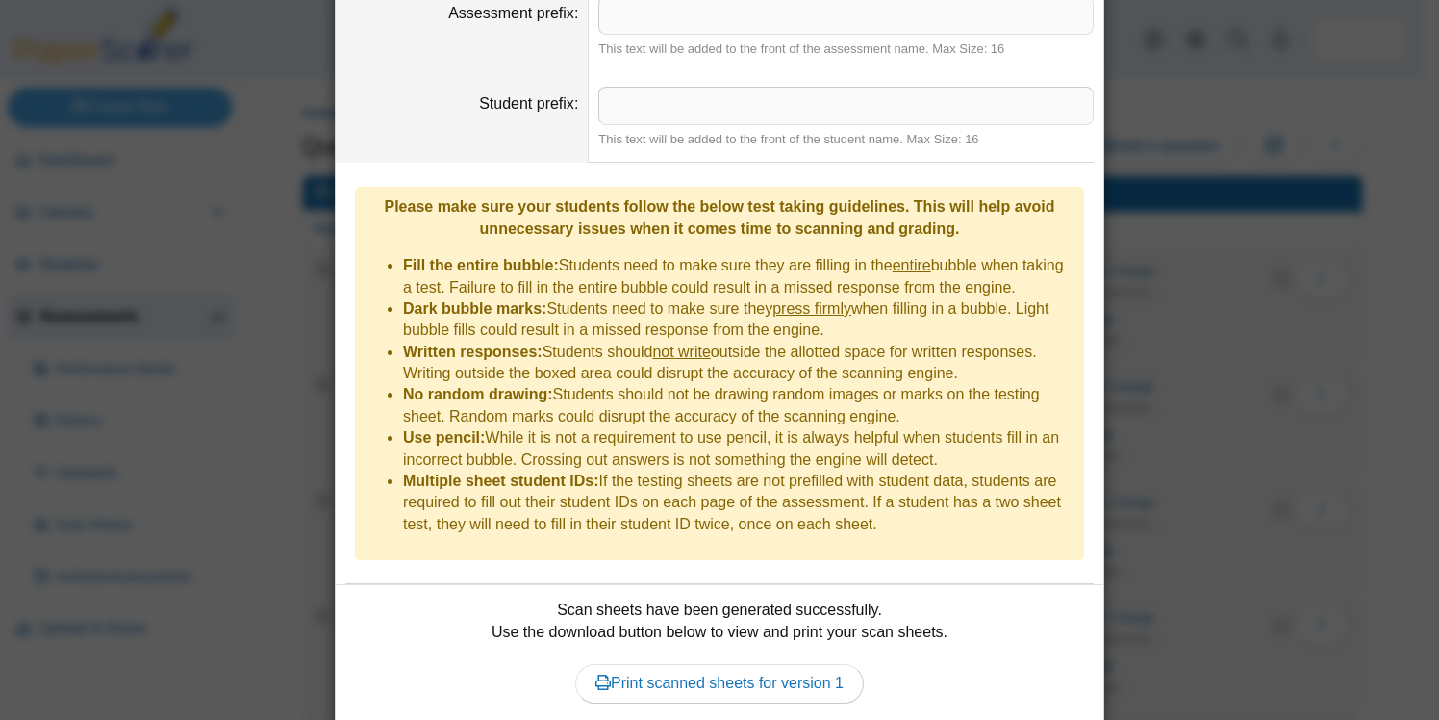
scroll to position [624, 0]
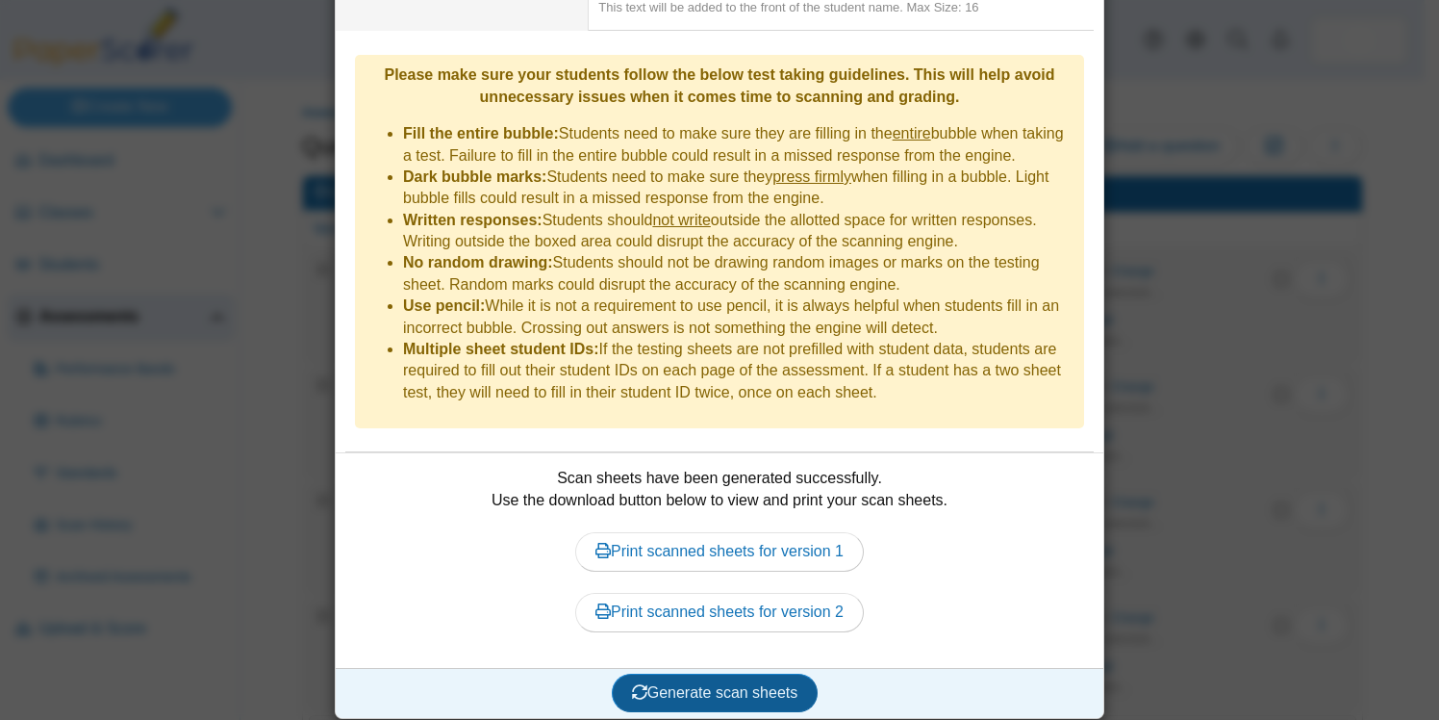
click at [712, 673] on button "Generate scan sheets" at bounding box center [715, 692] width 207 height 38
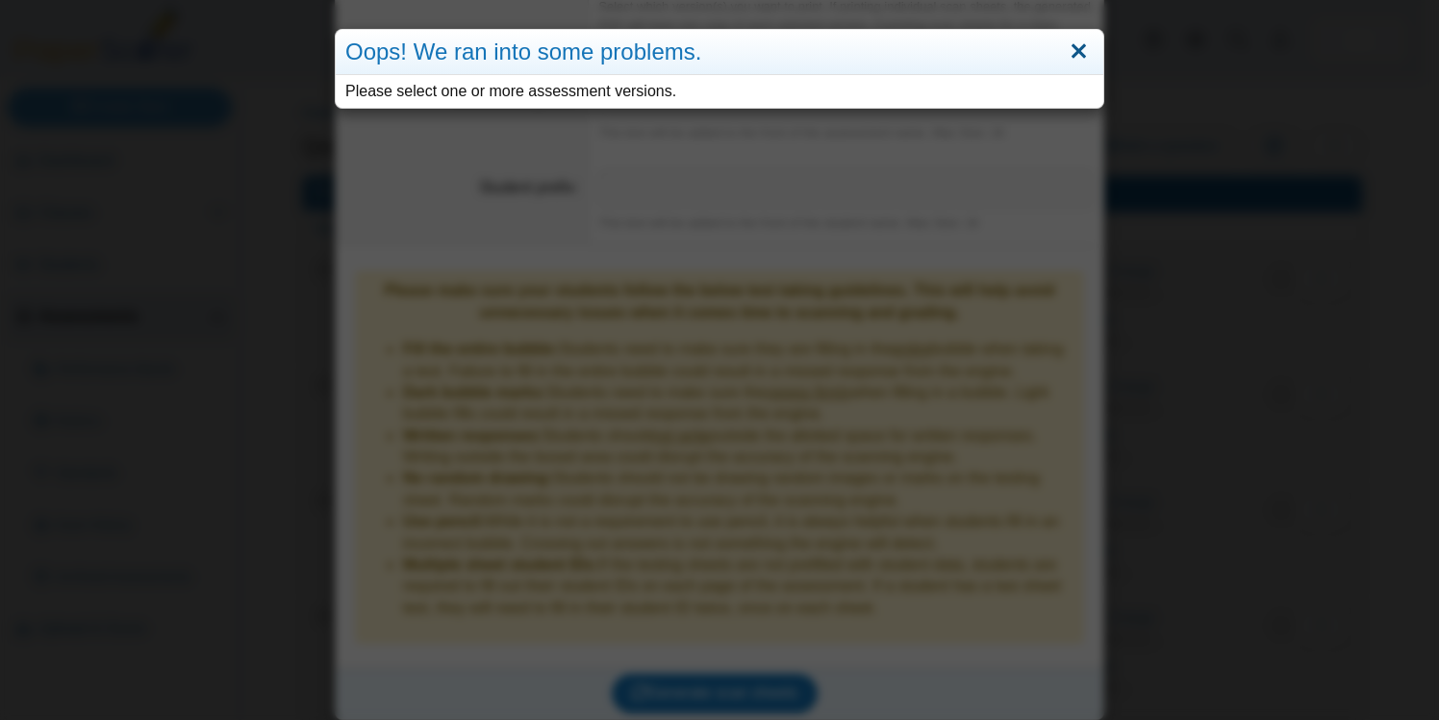
click at [1071, 64] on link "Close" at bounding box center [1079, 52] width 30 height 33
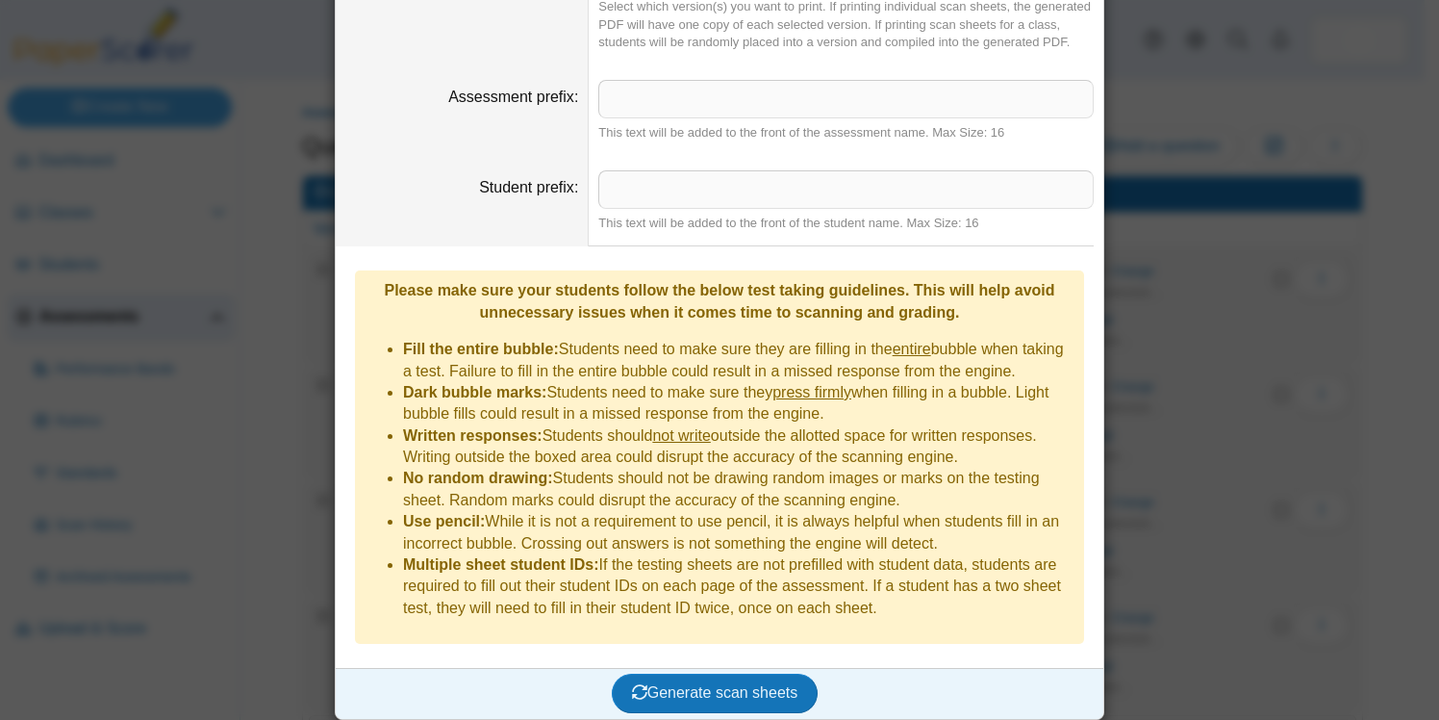
scroll to position [0, 0]
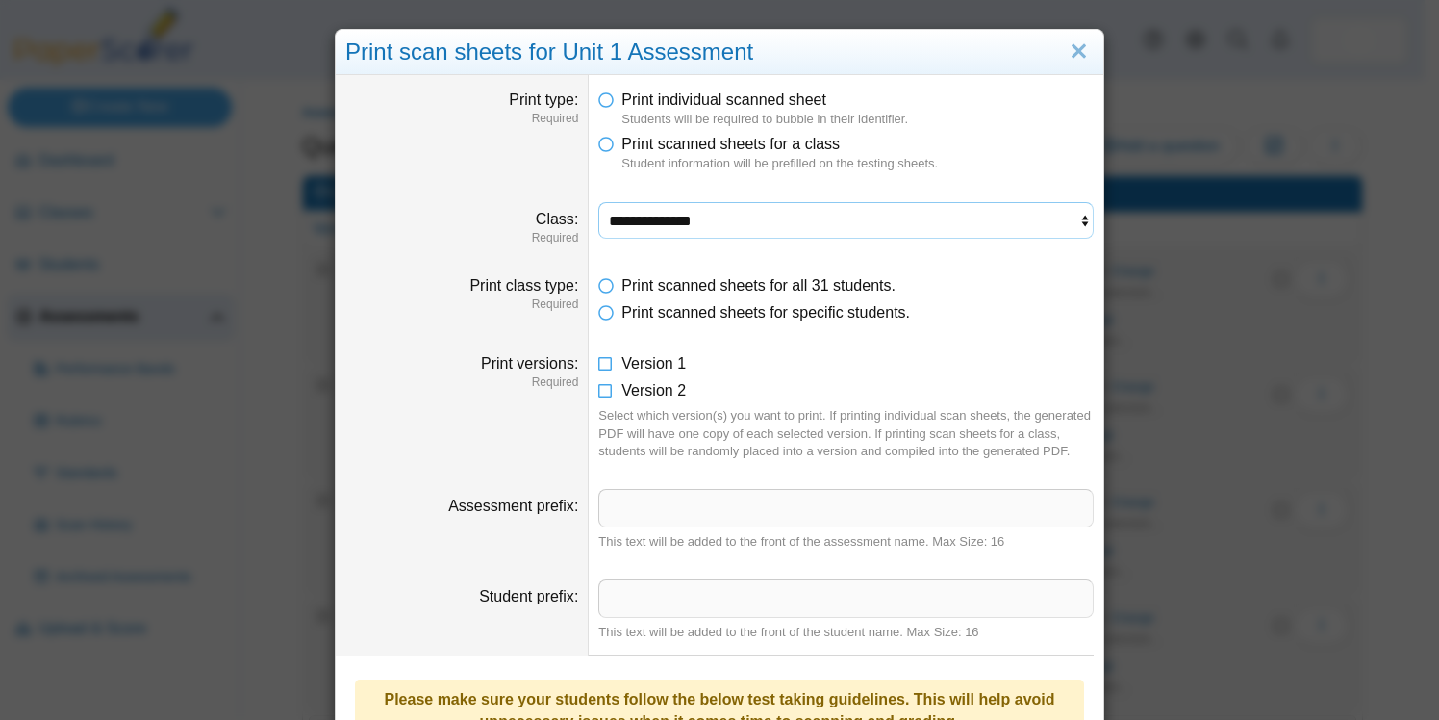
click at [688, 205] on select "**********" at bounding box center [845, 220] width 495 height 37
select select "**********"
click at [598, 202] on select "**********" at bounding box center [845, 220] width 495 height 37
click at [744, 106] on span "Print individual scanned sheet" at bounding box center [723, 99] width 205 height 16
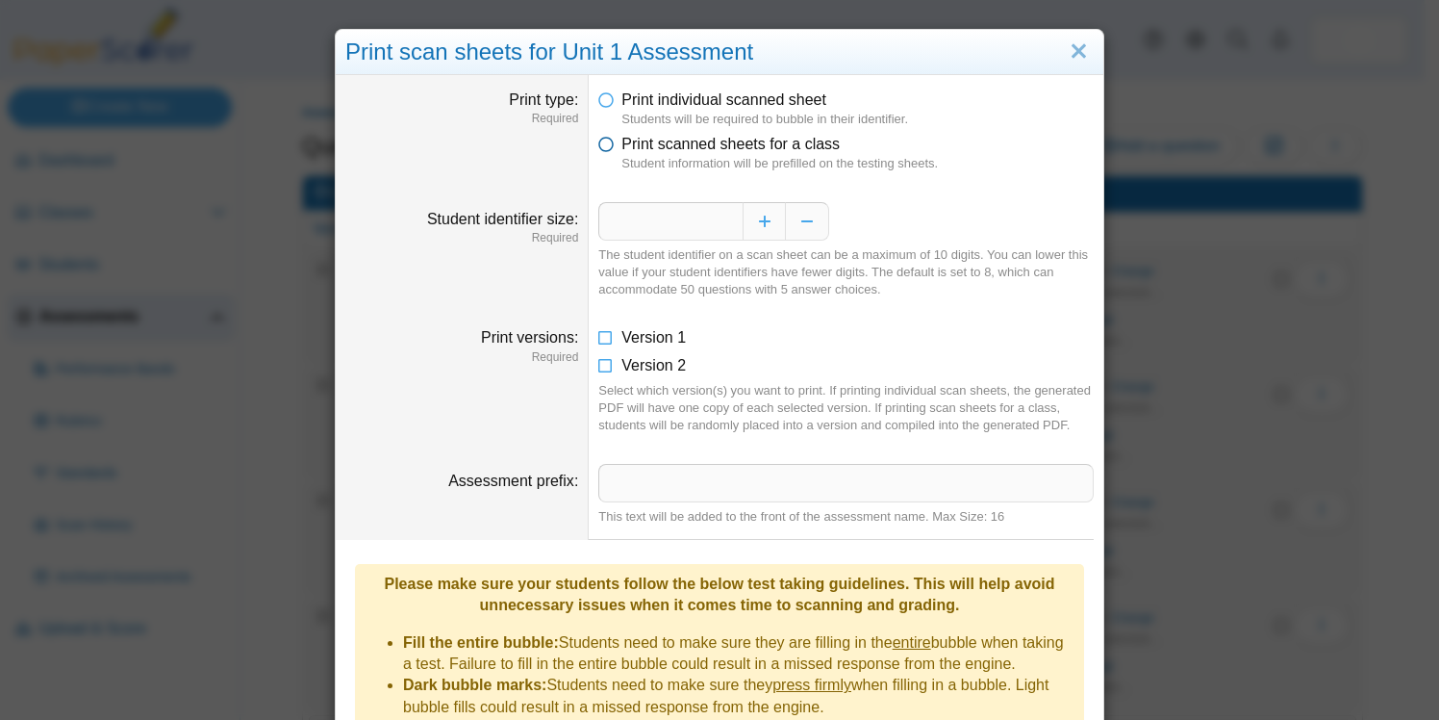
click at [598, 143] on icon at bounding box center [605, 140] width 15 height 13
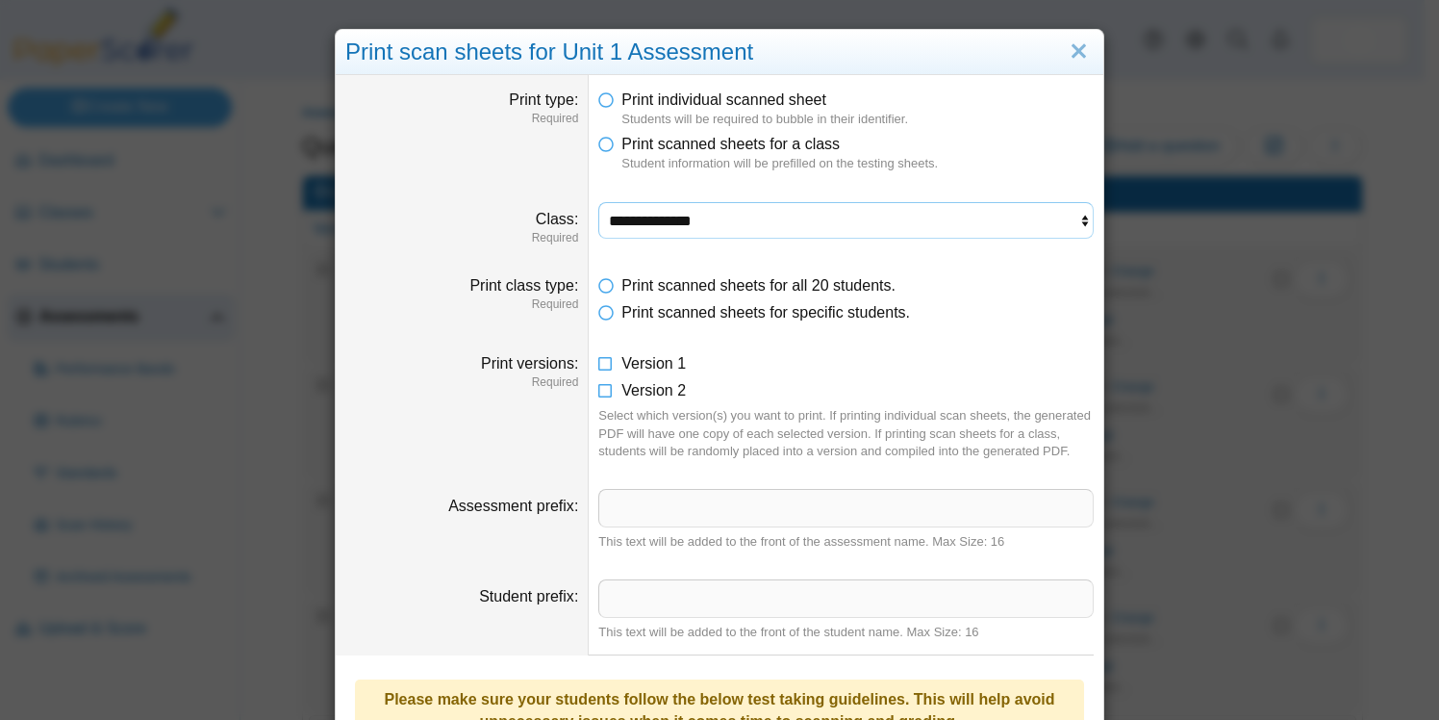
click at [745, 229] on select "**********" at bounding box center [845, 220] width 495 height 37
click at [598, 202] on select "**********" at bounding box center [845, 220] width 495 height 37
click at [606, 317] on li "Print scanned sheets for specific students." at bounding box center [845, 312] width 495 height 21
click at [598, 316] on icon at bounding box center [605, 308] width 15 height 13
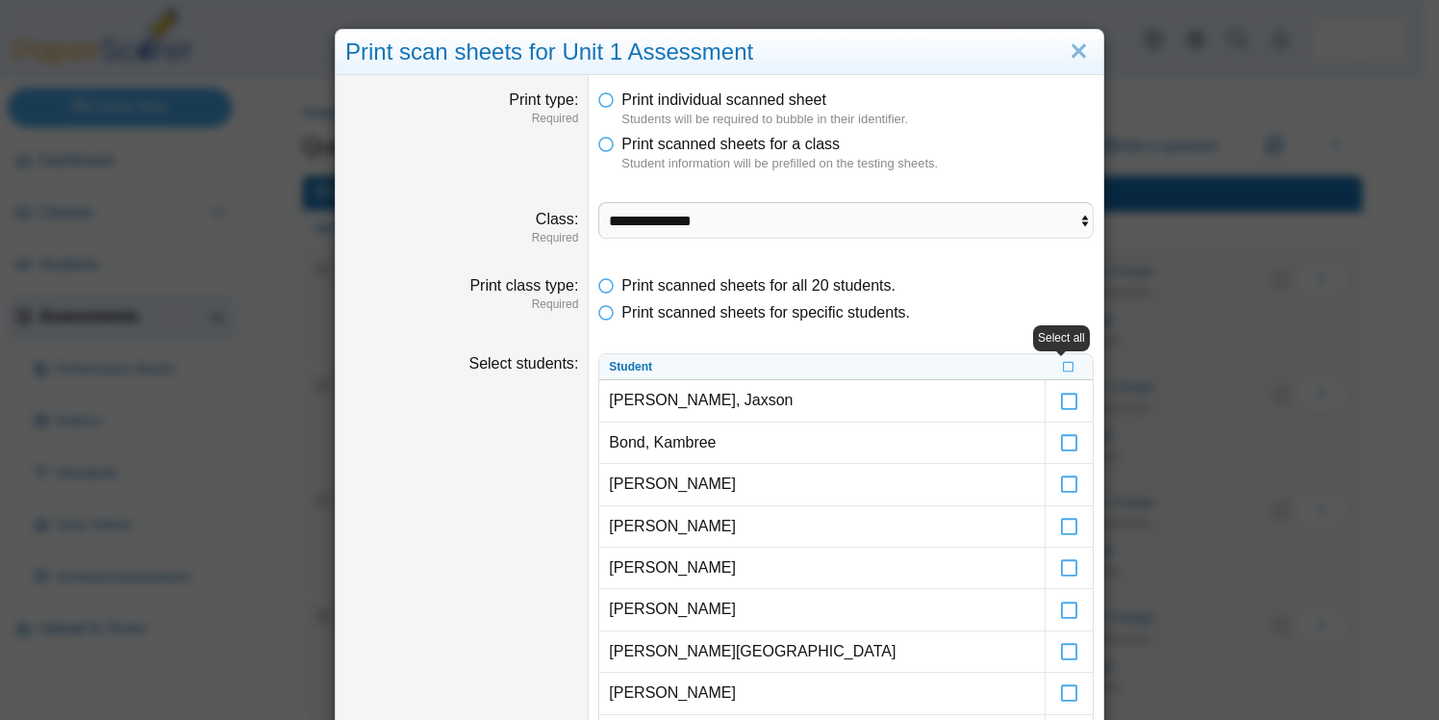
click at [616, 261] on dd "Print scanned sheets for all 20 students. Print scanned sheets for specific stu…" at bounding box center [846, 300] width 515 height 78
click at [602, 286] on icon at bounding box center [605, 281] width 15 height 13
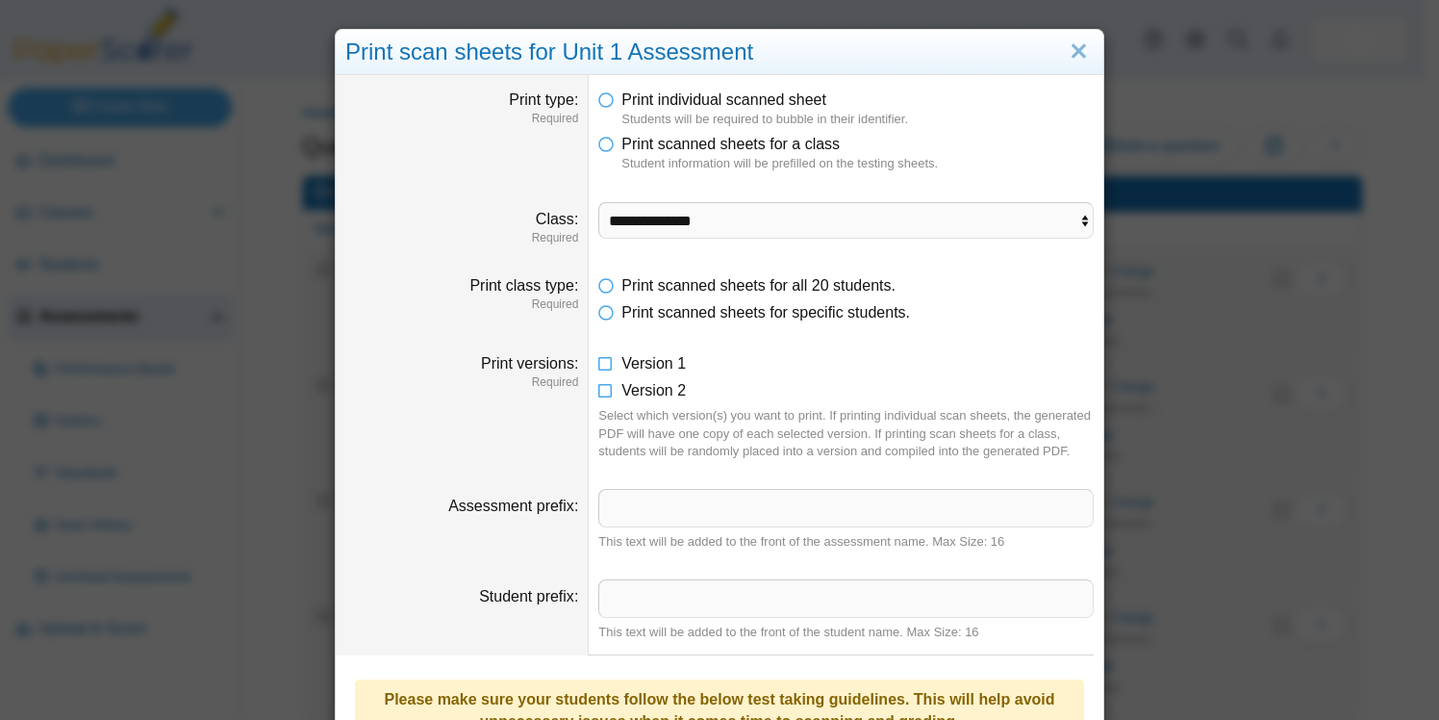
click at [700, 259] on dd "**********" at bounding box center [846, 224] width 515 height 73
click at [1078, 50] on link "Close" at bounding box center [1079, 52] width 30 height 33
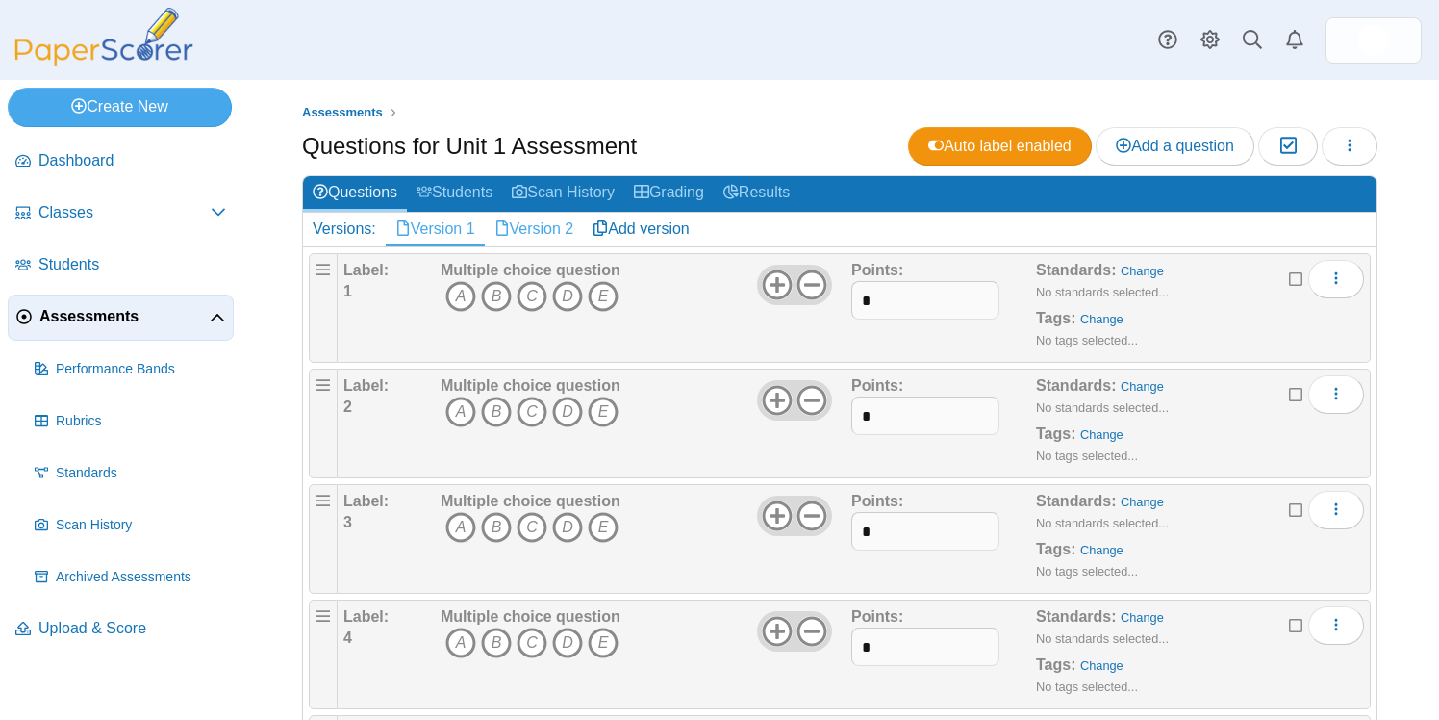
click at [548, 220] on link "Version 2" at bounding box center [534, 229] width 99 height 33
click at [1281, 231] on link "Remove version" at bounding box center [1303, 229] width 146 height 33
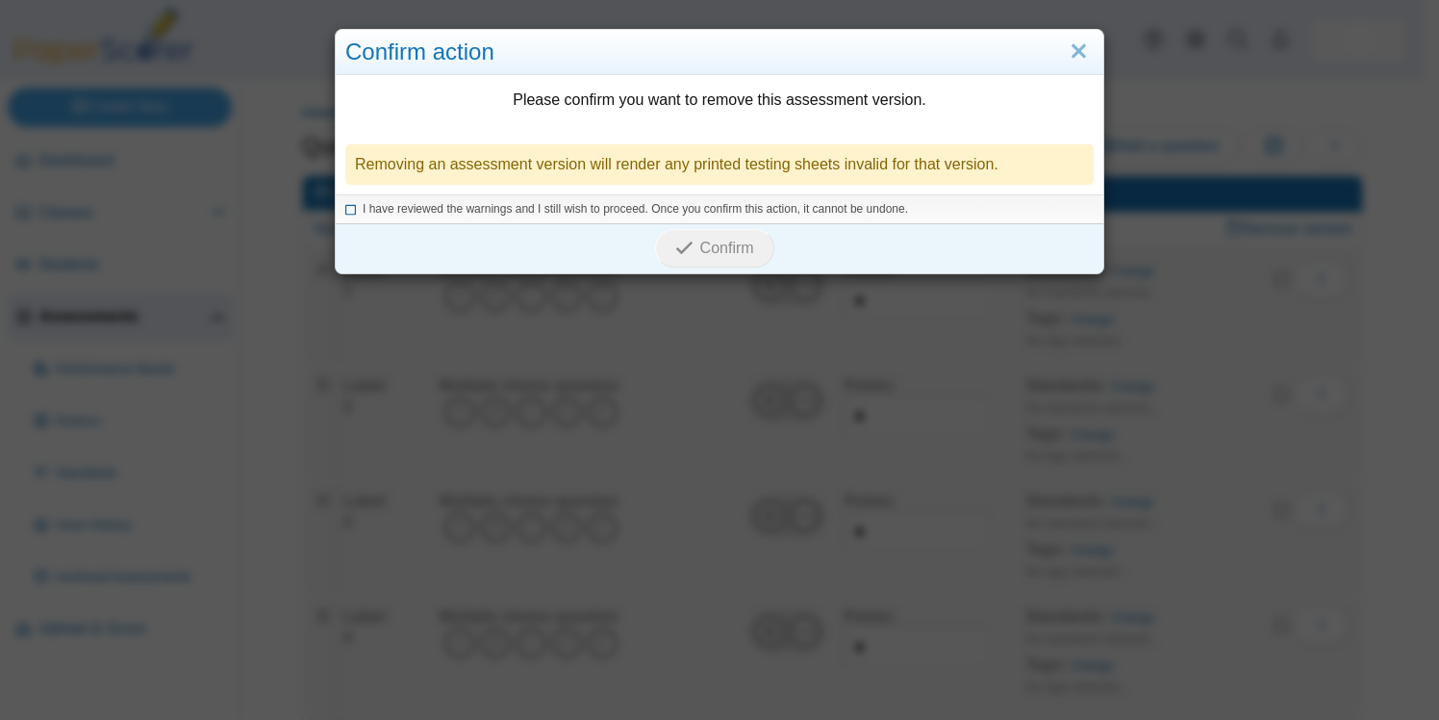
click at [345, 209] on icon at bounding box center [351, 206] width 12 height 11
click at [736, 241] on span "Confirm" at bounding box center [727, 248] width 54 height 16
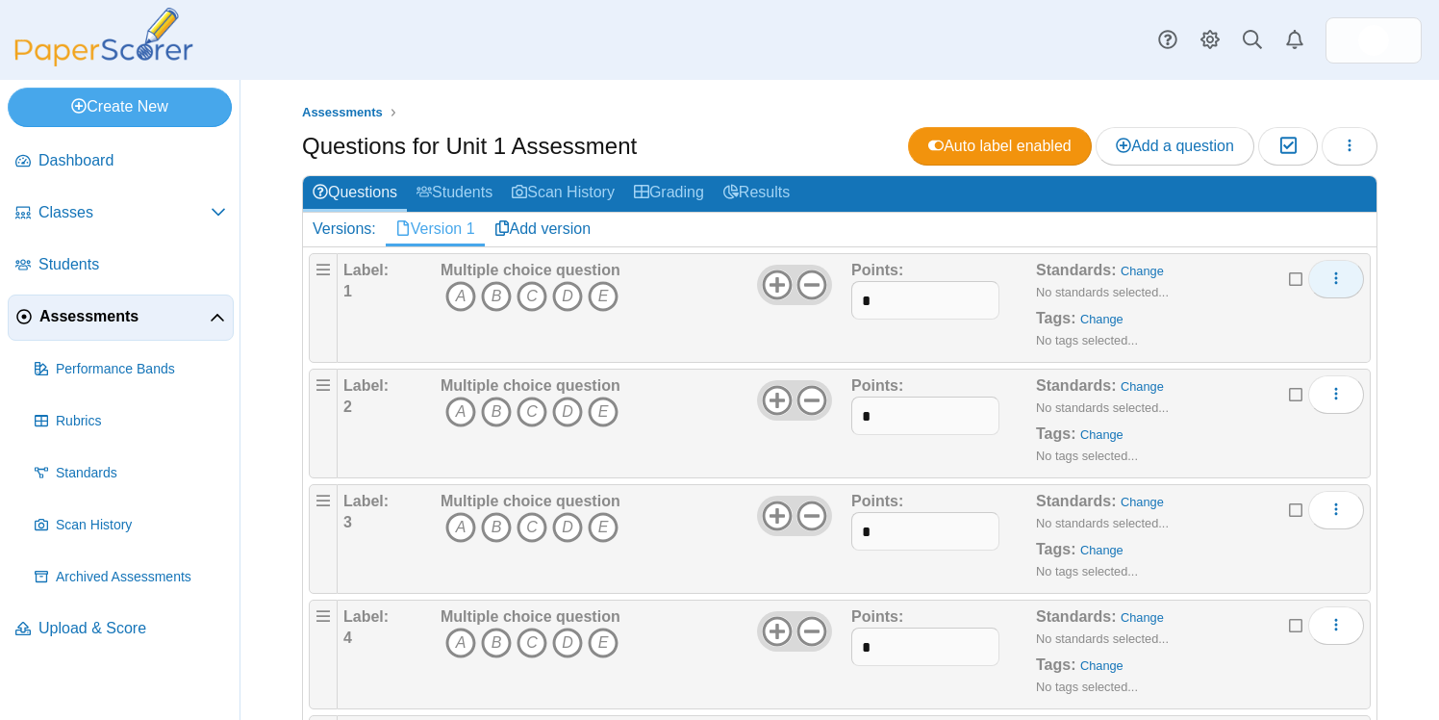
click at [1332, 282] on button "More options" at bounding box center [1336, 279] width 56 height 38
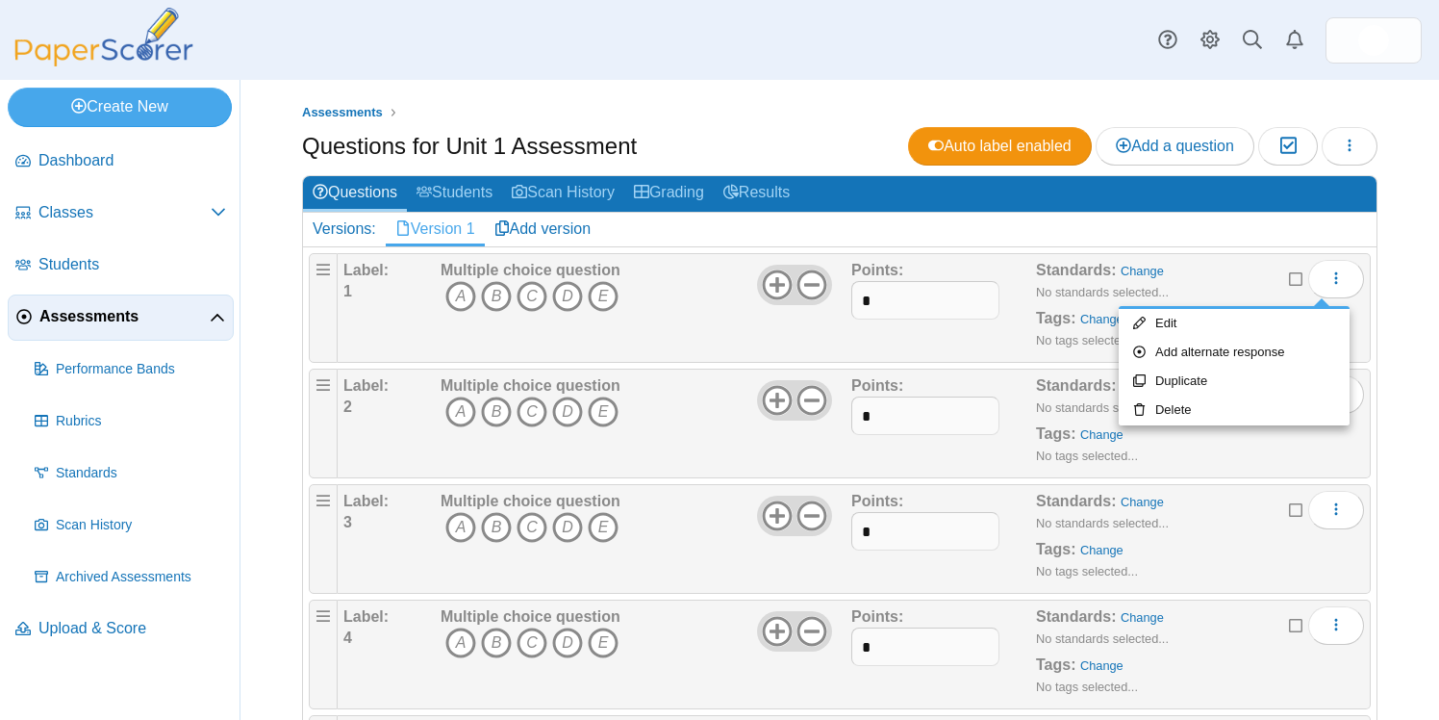
click at [1387, 273] on div "Assessments Questions for Unit 1 Assessment Auto label enabled Add a question M…" at bounding box center [840, 400] width 1199 height 640
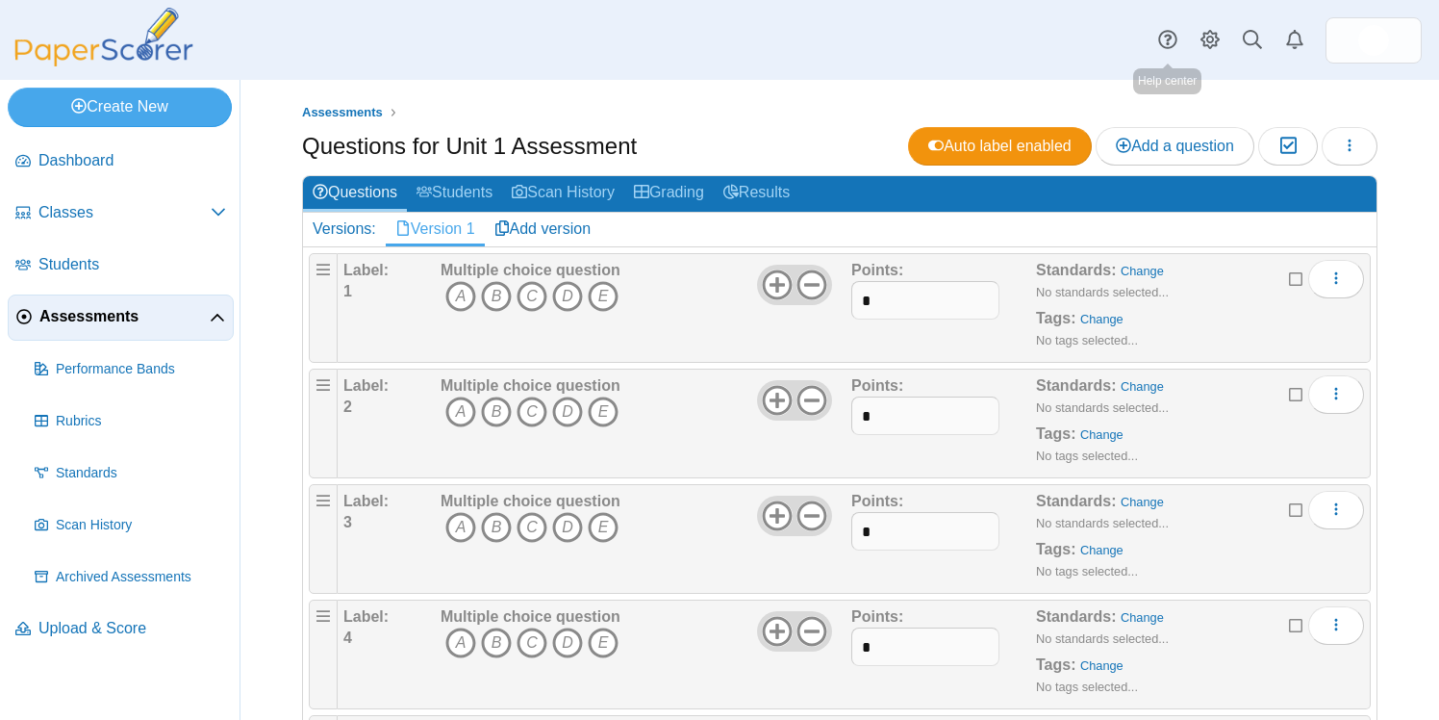
click at [1193, 103] on ul "Assessments" at bounding box center [840, 112] width 1076 height 19
click at [897, 84] on div "Assessments Questions for Unit 1 Assessment Auto label enabled Add a question M…" at bounding box center [840, 400] width 1199 height 640
click at [475, 196] on link "Students" at bounding box center [454, 194] width 95 height 36
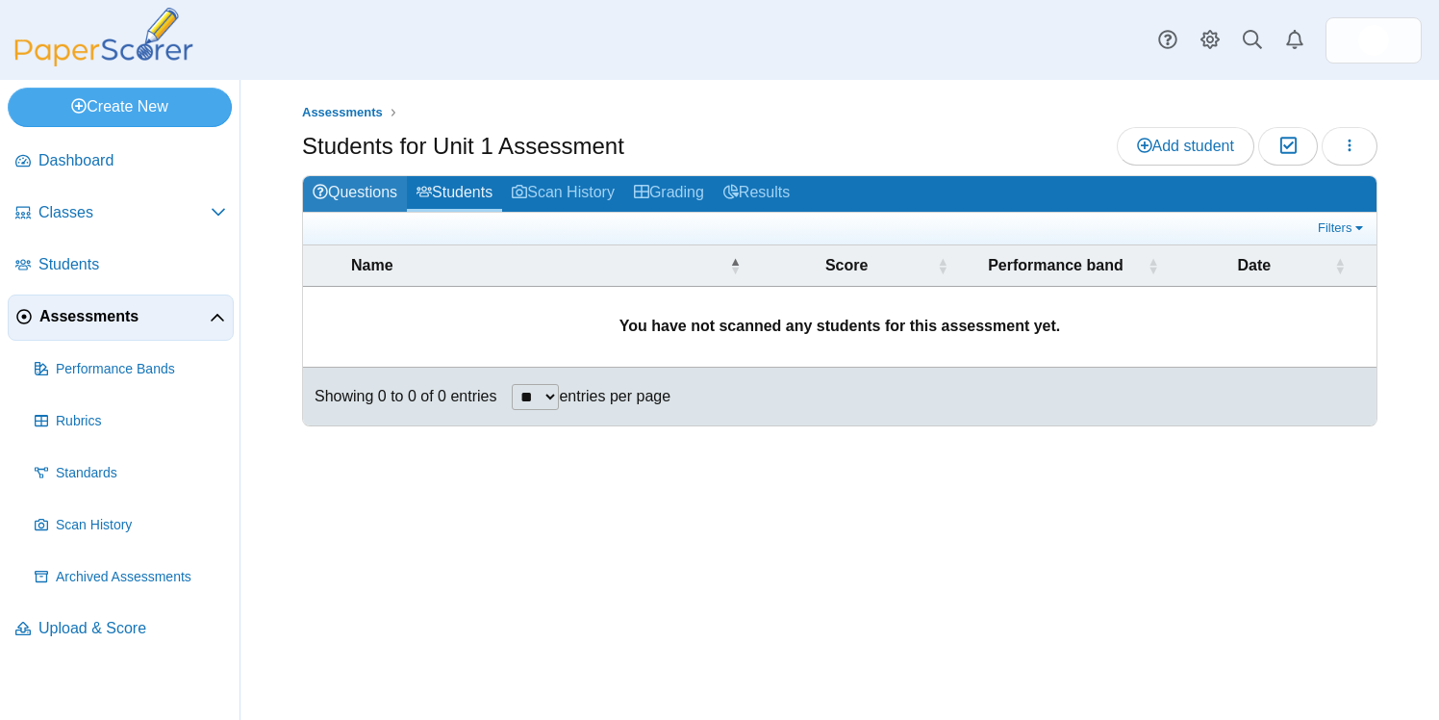
click at [367, 190] on link "Questions" at bounding box center [355, 194] width 104 height 36
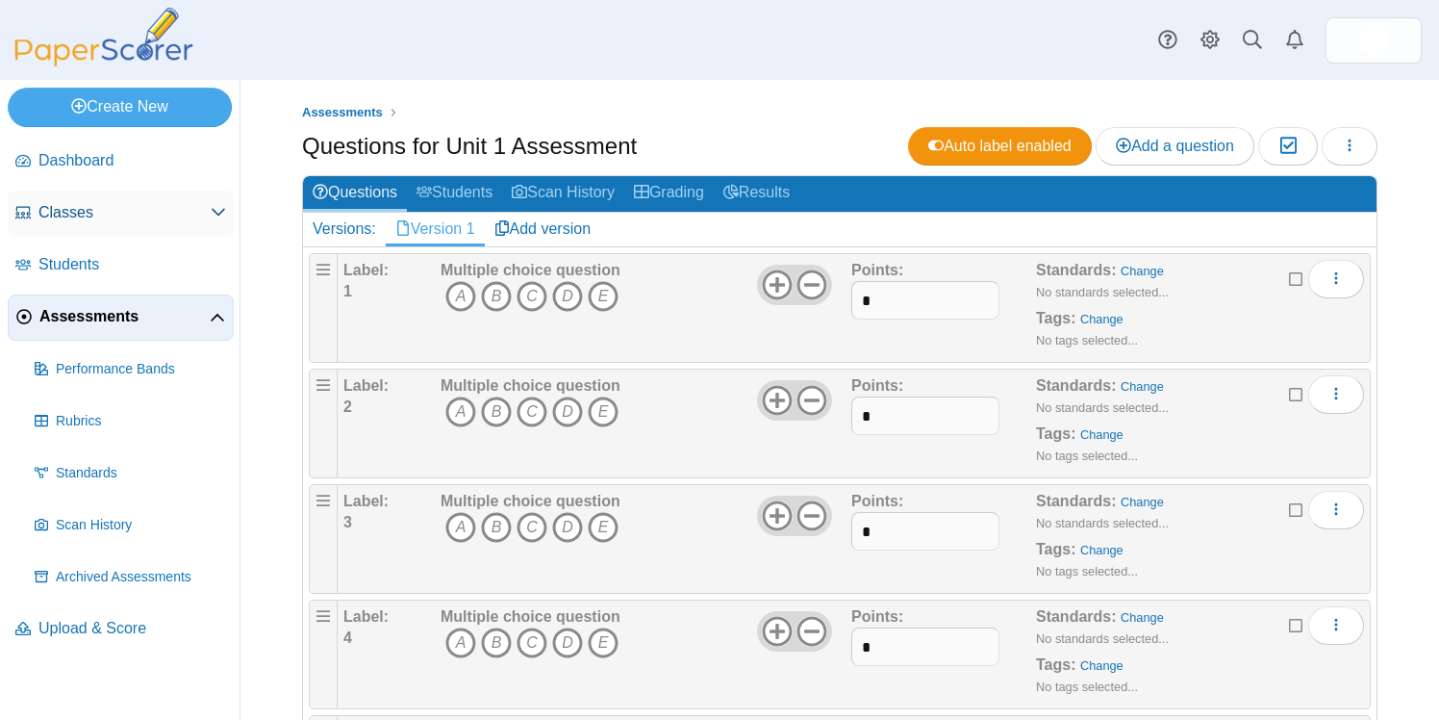
click at [114, 218] on span "Classes" at bounding box center [124, 212] width 172 height 21
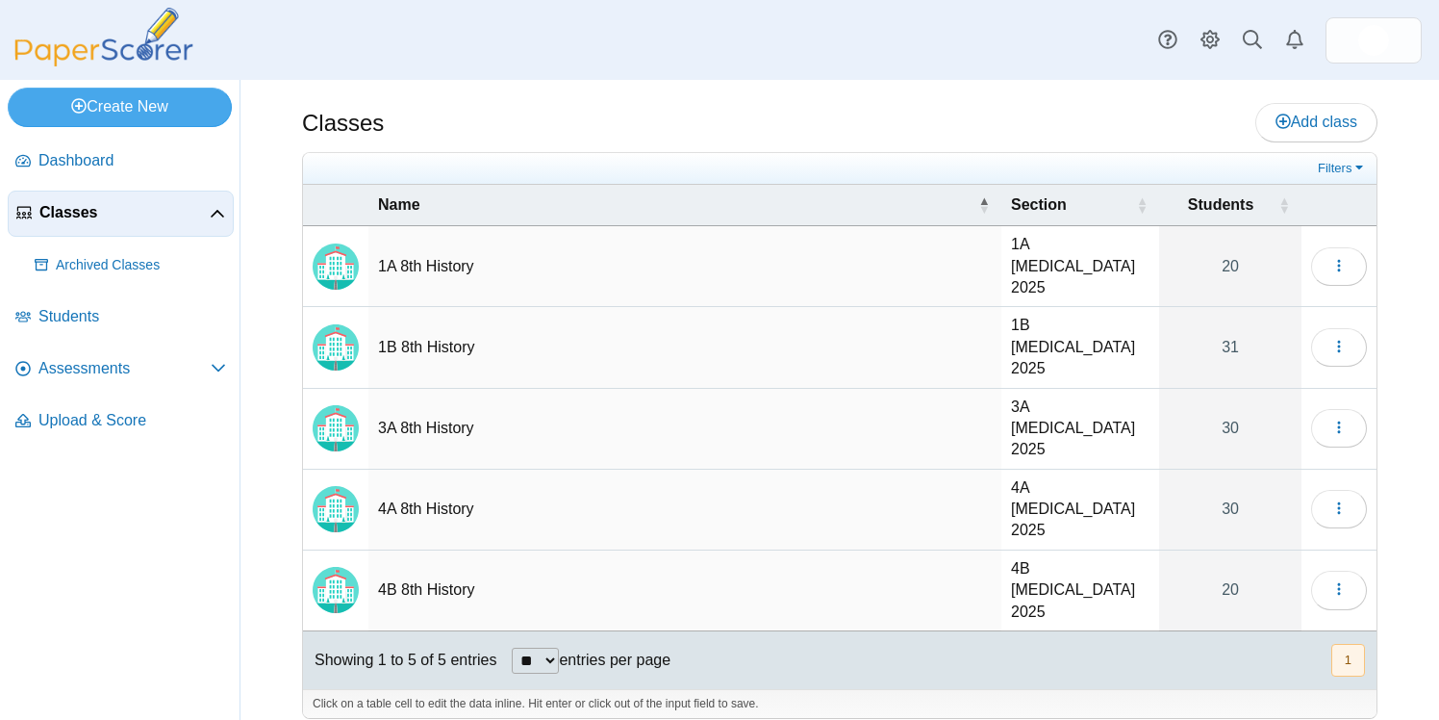
click at [136, 205] on span "Classes" at bounding box center [124, 212] width 170 height 21
click at [144, 265] on span "Archived Classes" at bounding box center [141, 265] width 170 height 19
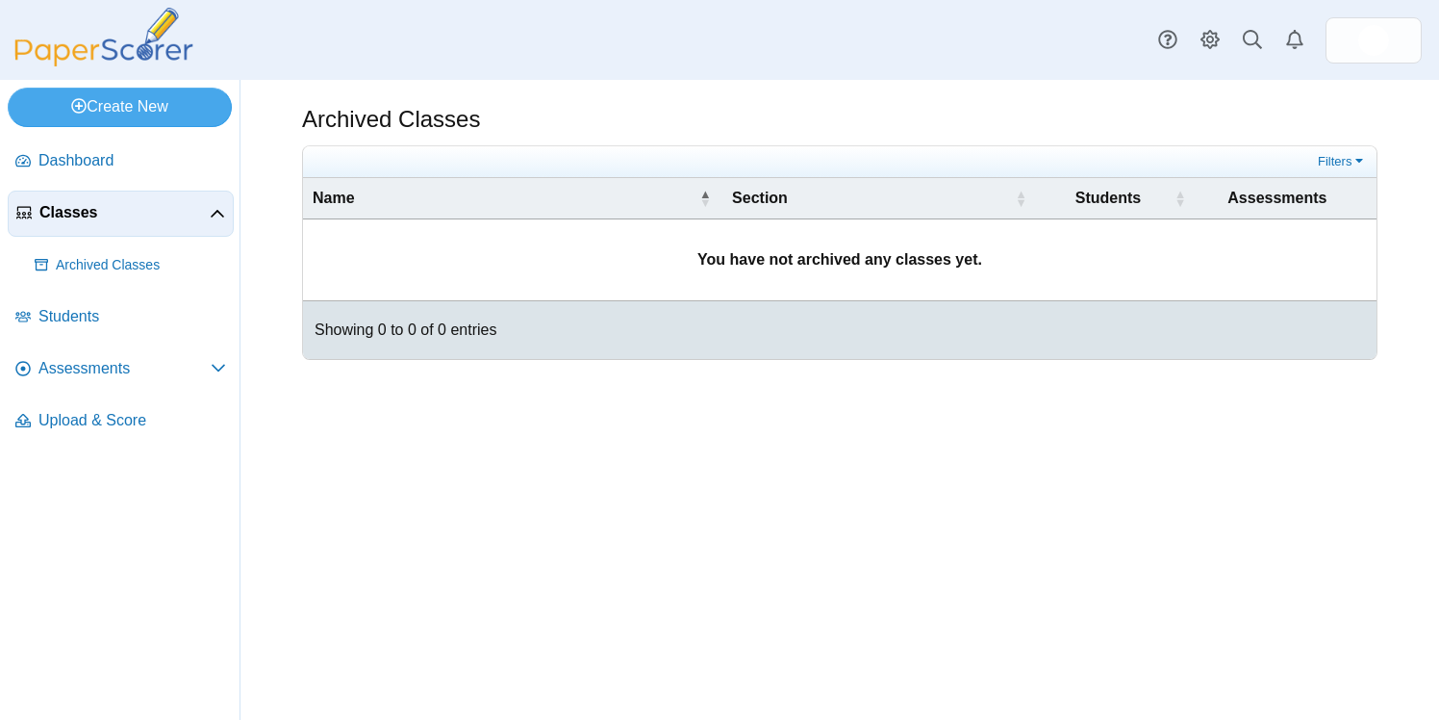
click at [165, 210] on span "Classes" at bounding box center [124, 212] width 170 height 21
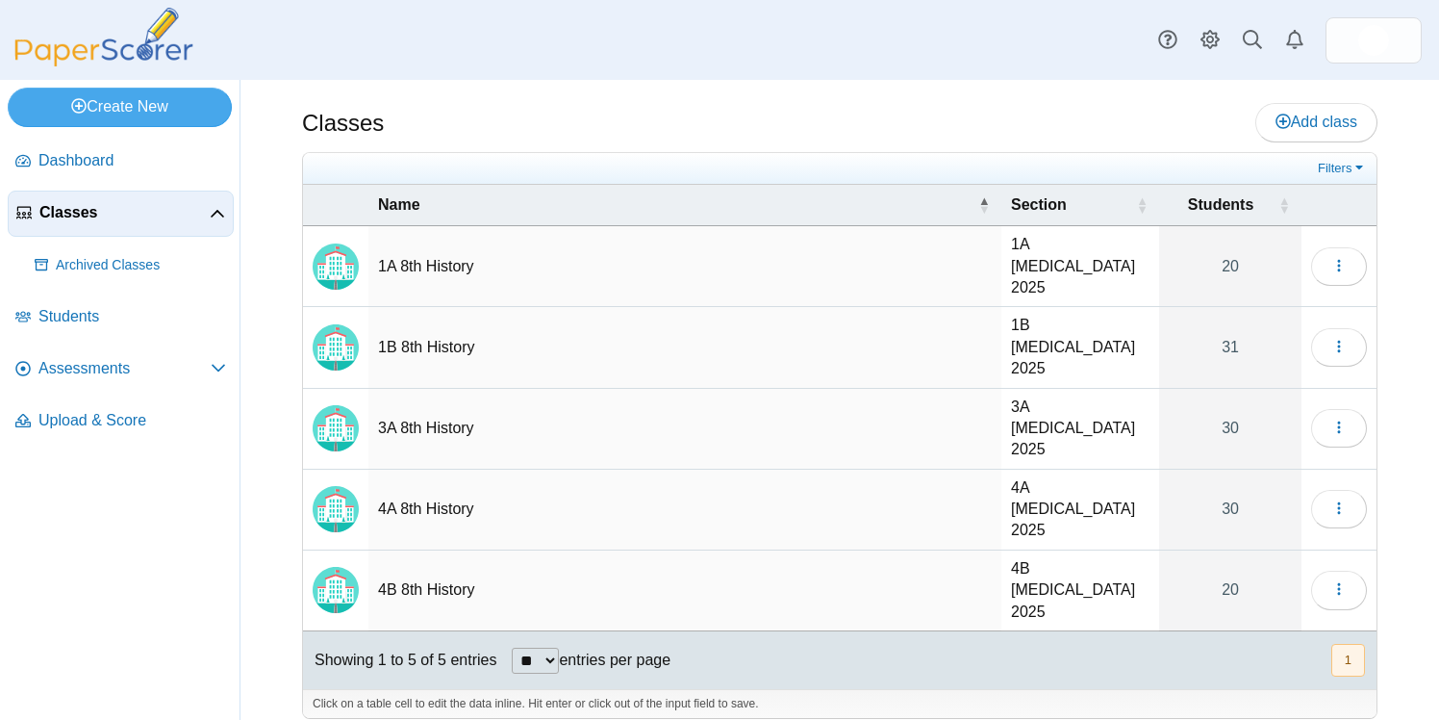
click at [542, 647] on select "** ** ** ***" at bounding box center [535, 660] width 47 height 26
select select "**"
click at [514, 647] on select "** ** ** ***" at bounding box center [535, 660] width 47 height 26
click at [108, 157] on span "Dashboard" at bounding box center [132, 160] width 188 height 21
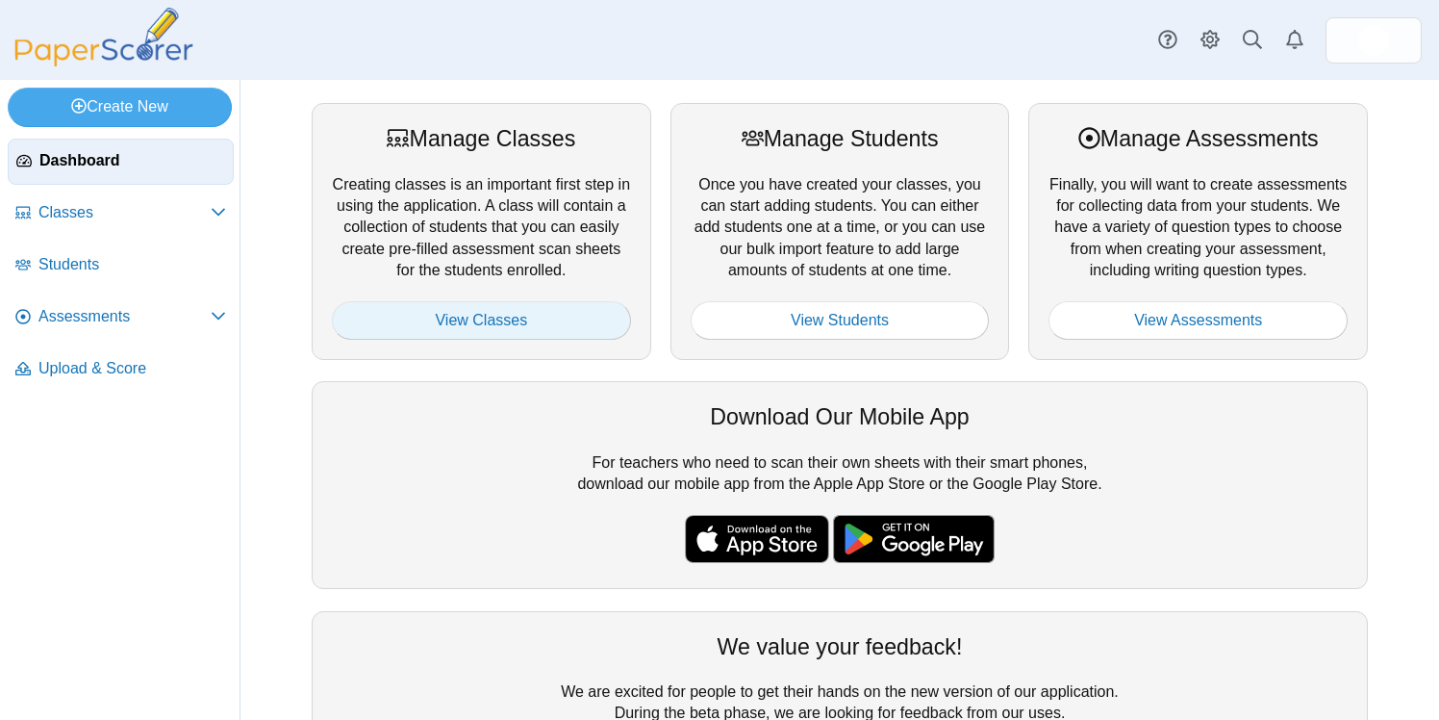
click at [415, 327] on link "View Classes" at bounding box center [481, 320] width 299 height 38
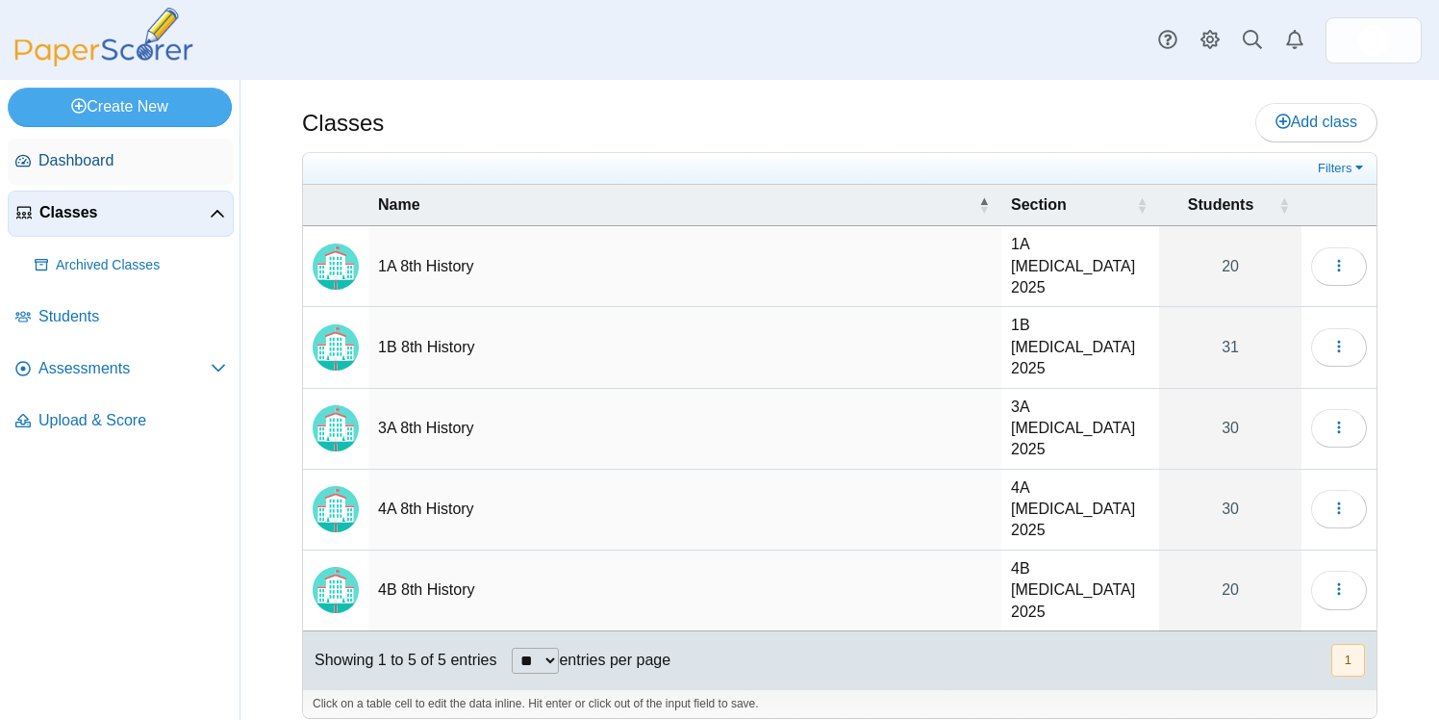
click at [70, 159] on span "Dashboard" at bounding box center [132, 160] width 188 height 21
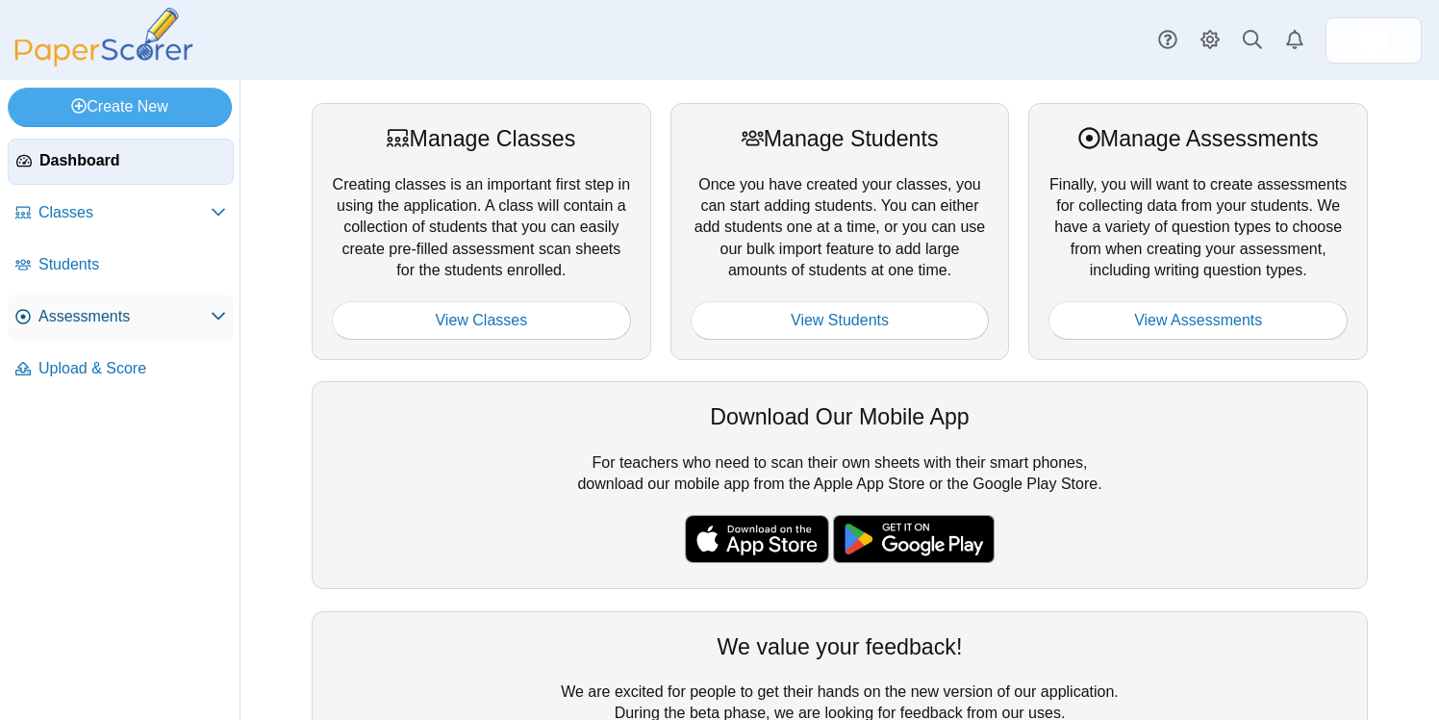
click at [150, 317] on span "Assessments" at bounding box center [124, 316] width 172 height 21
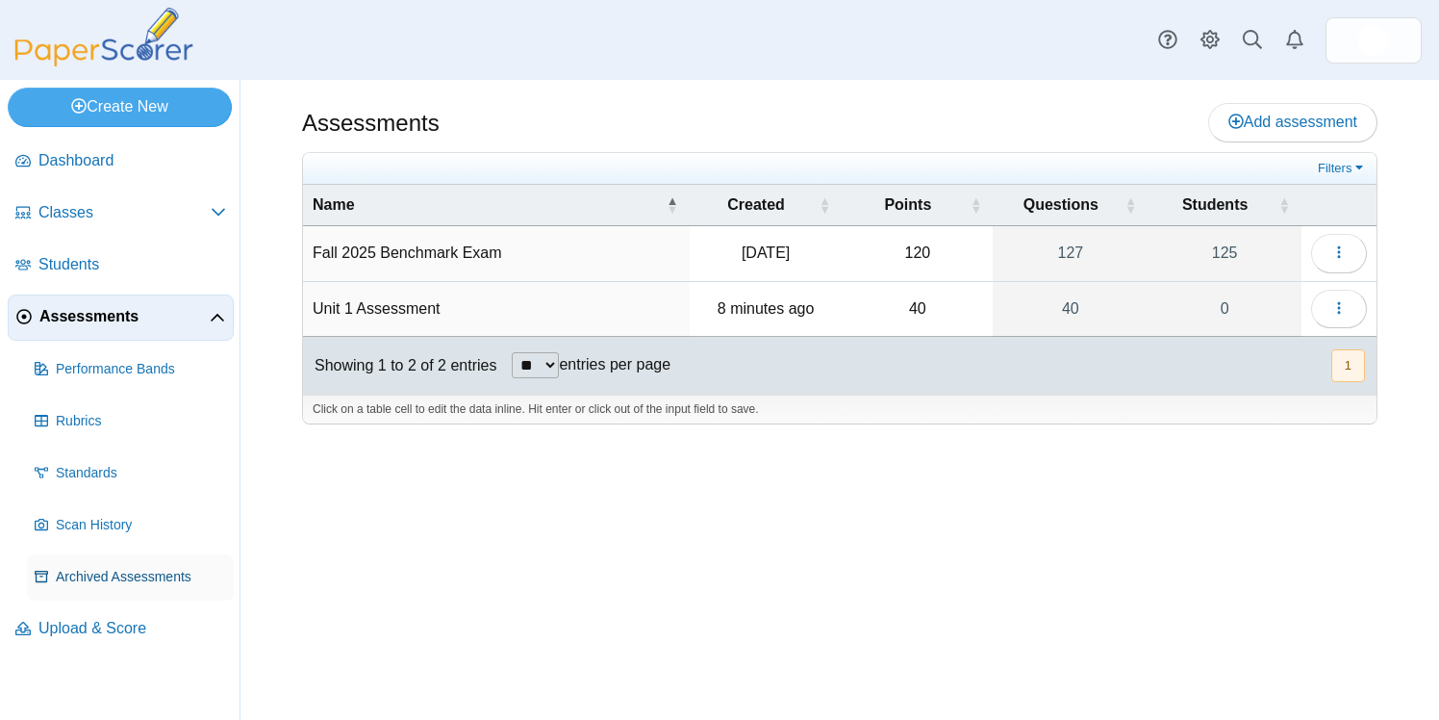
click at [162, 571] on span "Archived Assessments" at bounding box center [141, 577] width 170 height 19
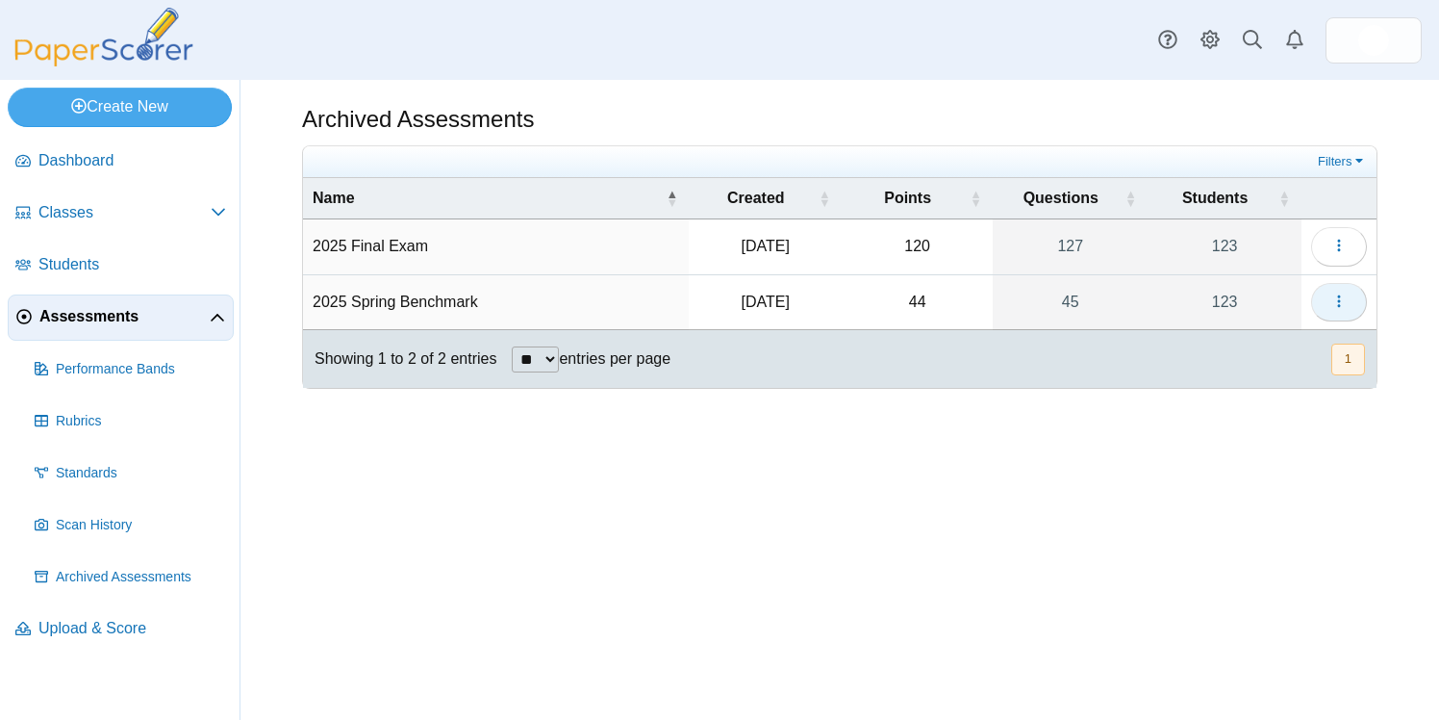
click at [1345, 300] on icon "button" at bounding box center [1338, 300] width 15 height 15
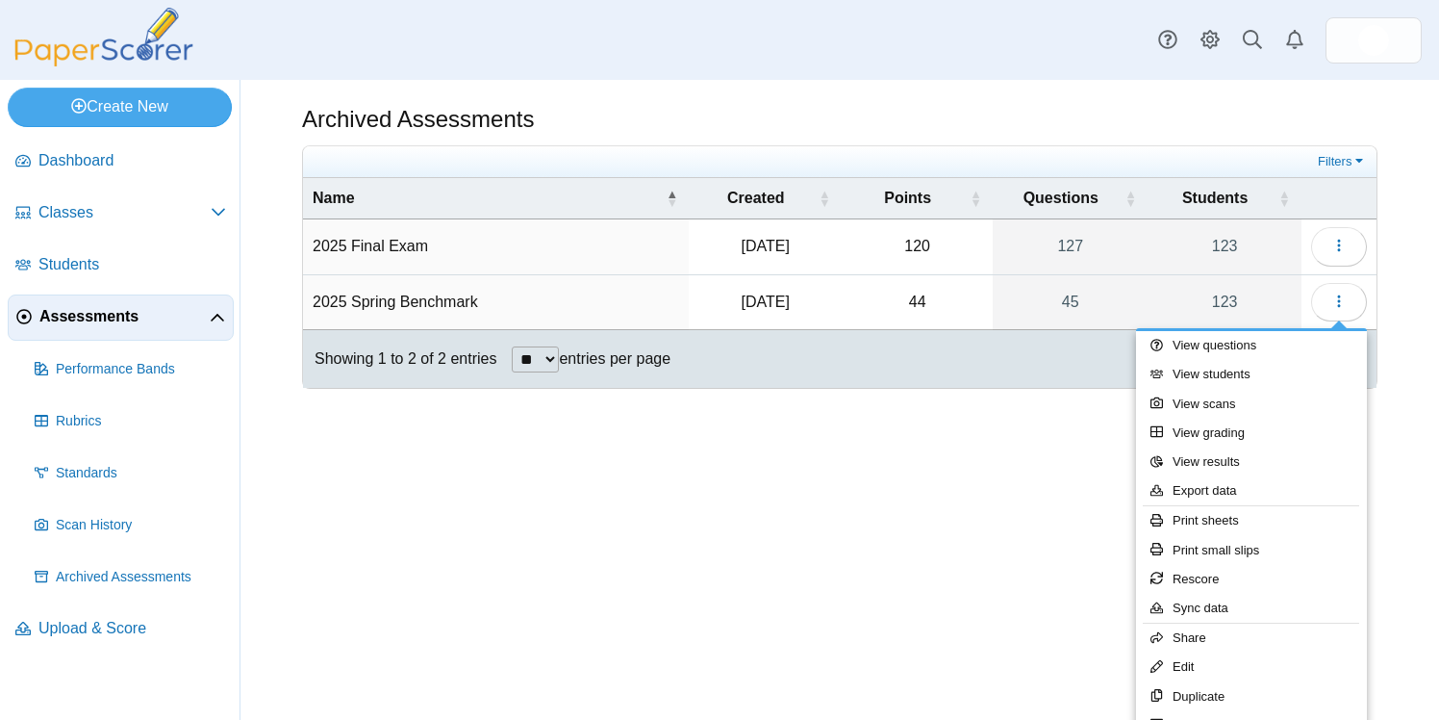
click at [1008, 502] on div "Archived Assessments Filters Show only: 120" at bounding box center [840, 400] width 1199 height 640
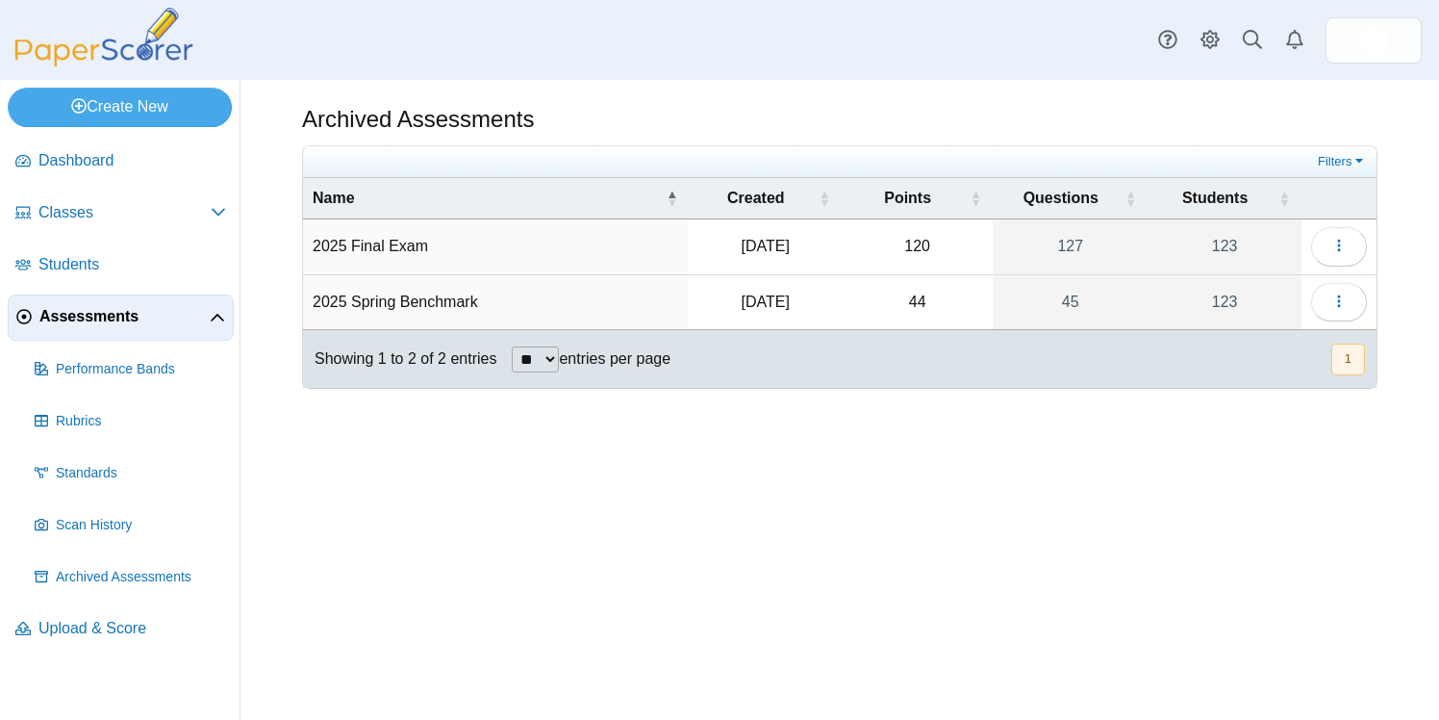
click at [1200, 419] on div "Archived Assessments Filters Show only: 120" at bounding box center [840, 400] width 1199 height 640
click at [886, 424] on div "Archived Assessments Filters Show only: 120" at bounding box center [840, 400] width 1199 height 640
